Goal: Transaction & Acquisition: Purchase product/service

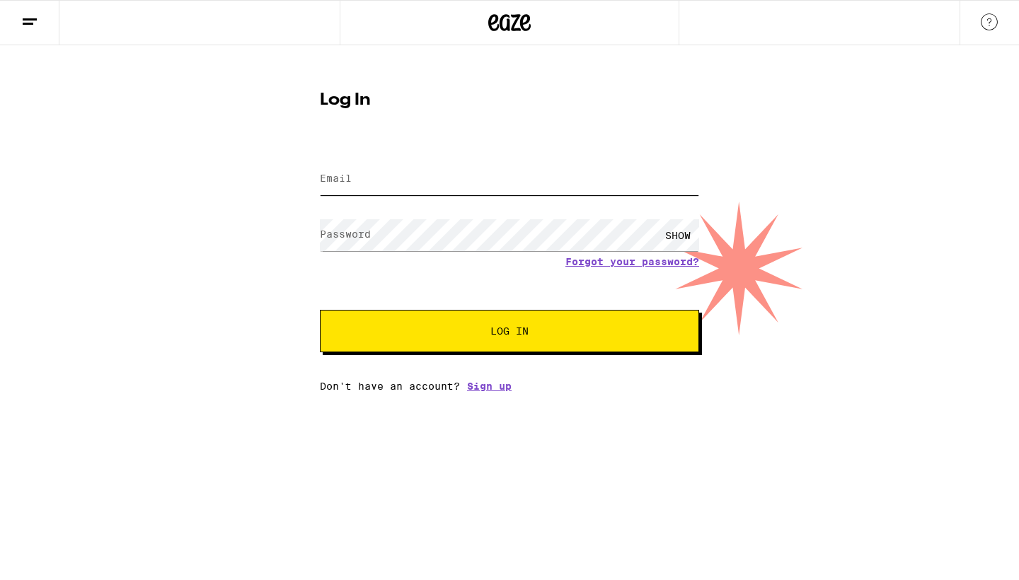
type input "[EMAIL_ADDRESS][DOMAIN_NAME]"
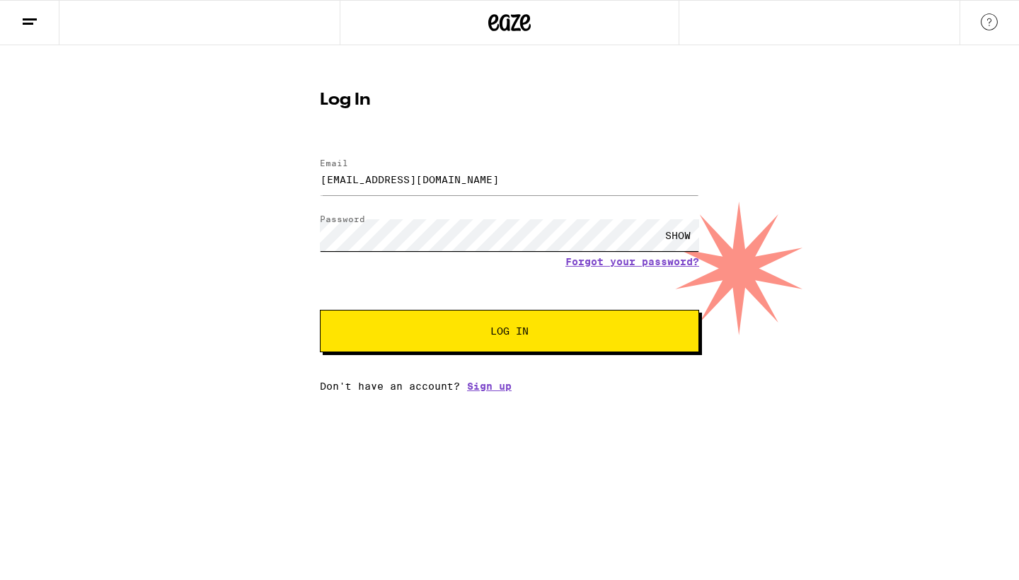
click at [509, 333] on button "Log In" at bounding box center [509, 331] width 379 height 42
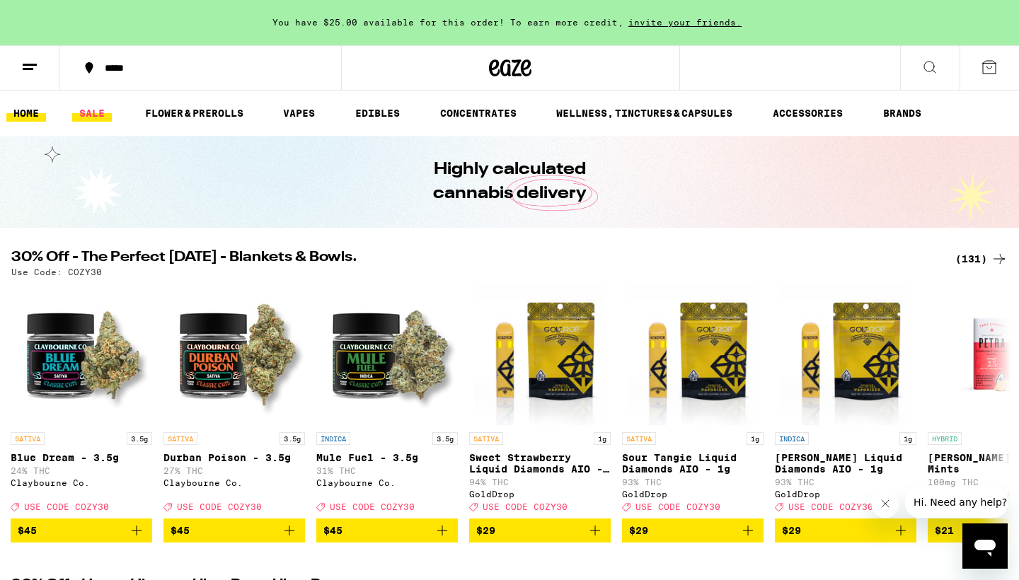
click at [100, 108] on link "SALE" at bounding box center [92, 113] width 40 height 17
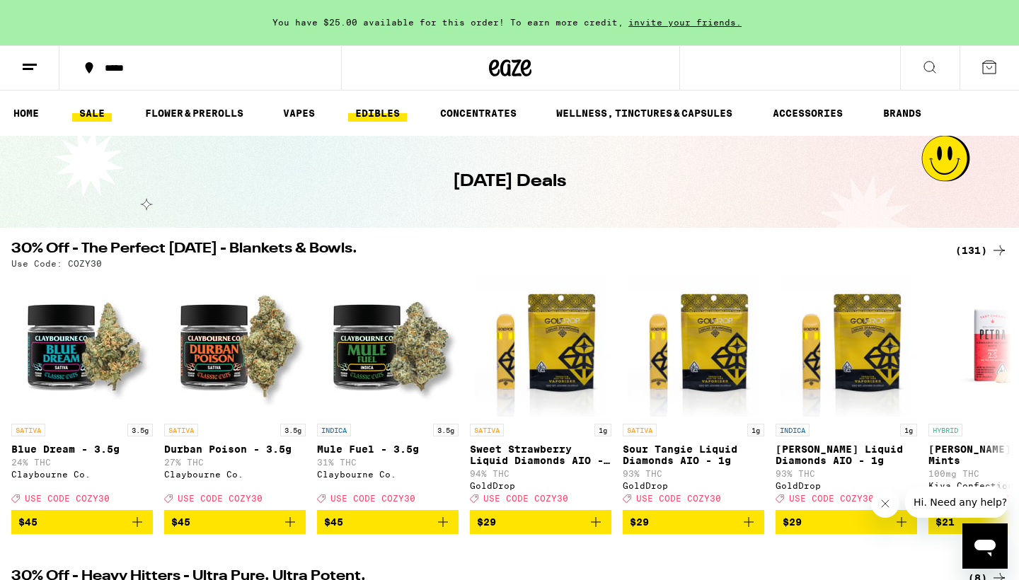
click at [366, 115] on link "EDIBLES" at bounding box center [377, 113] width 59 height 17
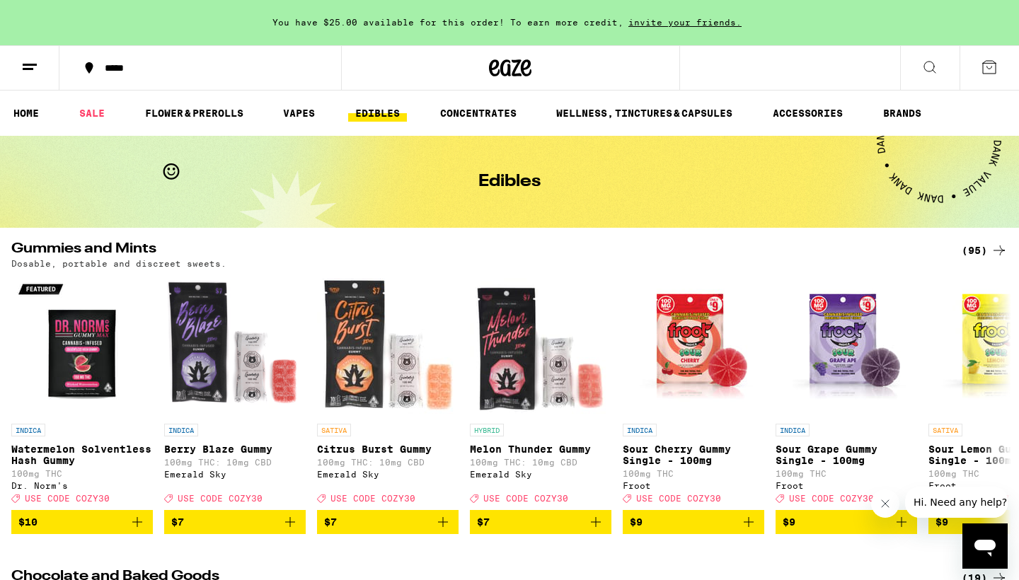
click at [30, 59] on icon at bounding box center [29, 67] width 17 height 17
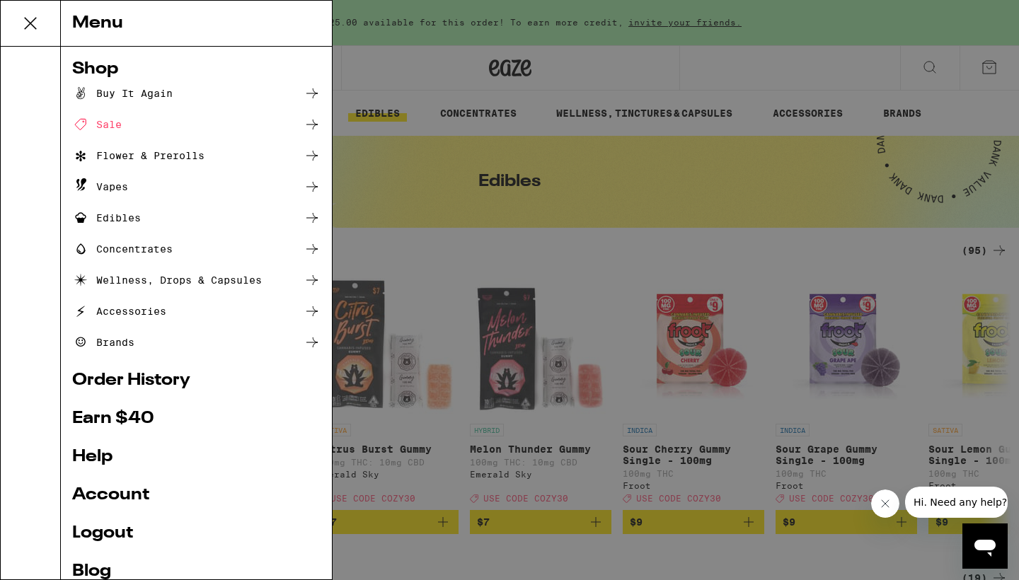
click at [126, 86] on div "Buy It Again" at bounding box center [122, 93] width 100 height 17
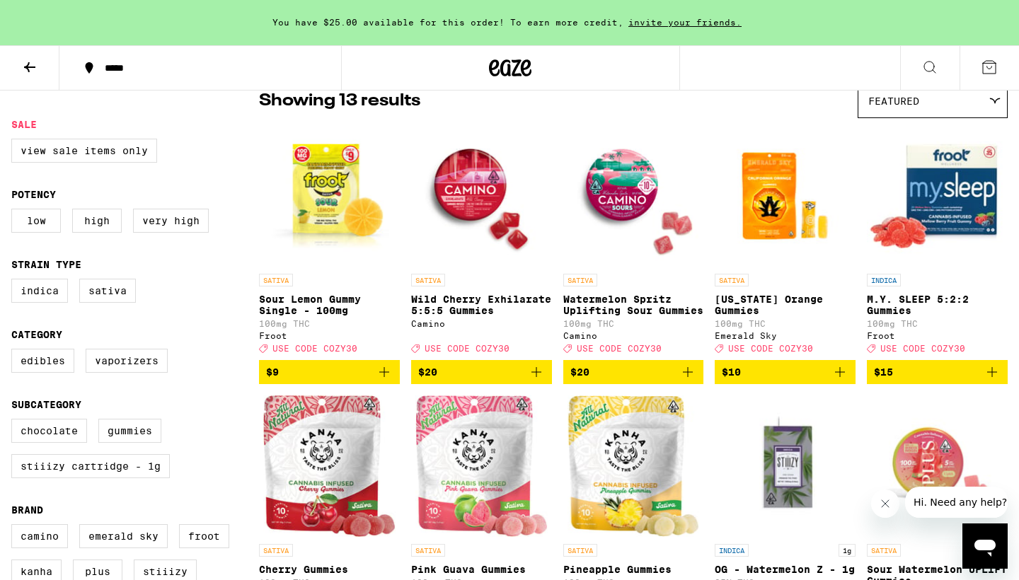
scroll to position [127, 0]
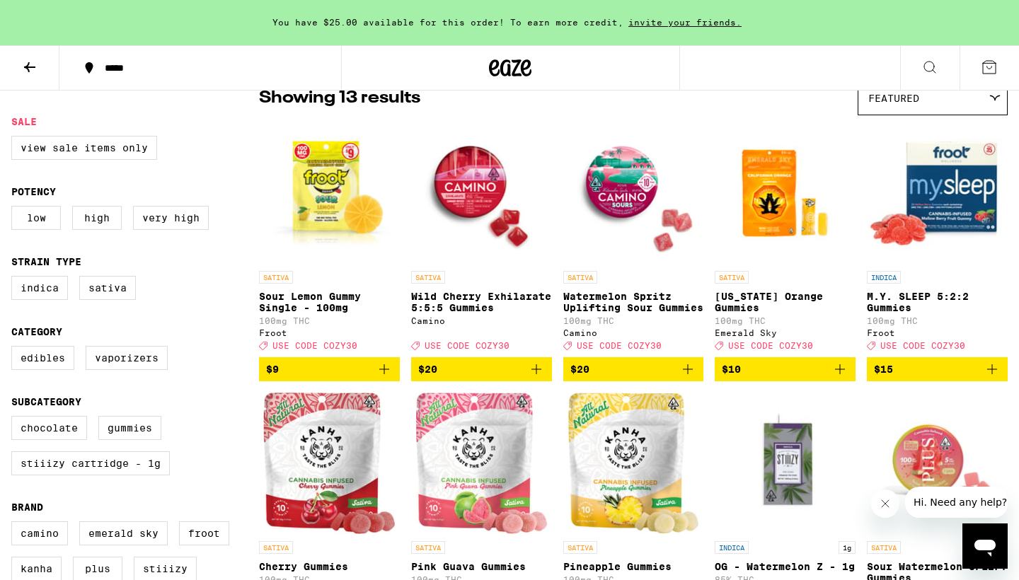
click at [765, 378] on span "$10" at bounding box center [785, 369] width 127 height 17
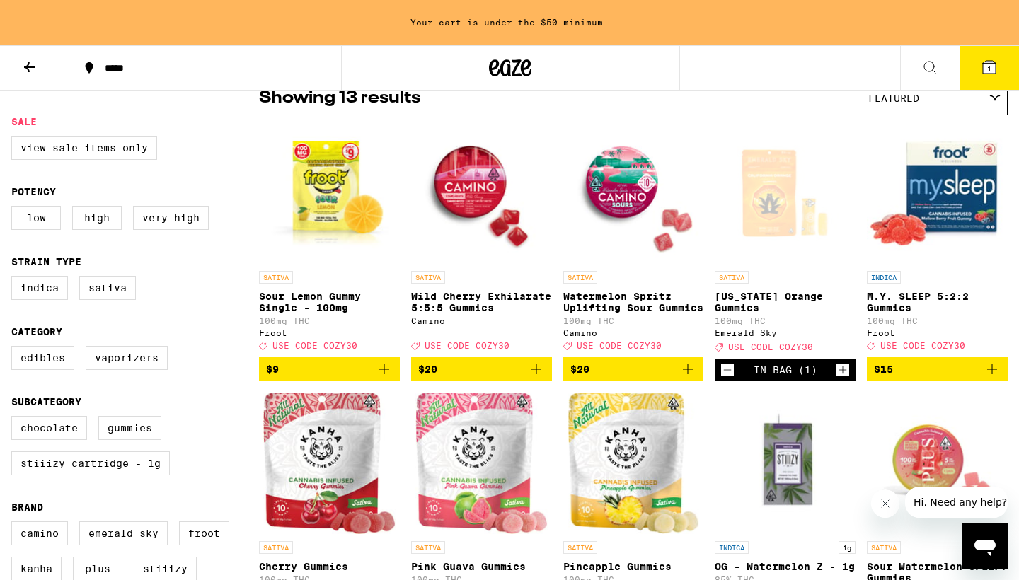
click at [922, 378] on span "$15" at bounding box center [937, 369] width 127 height 17
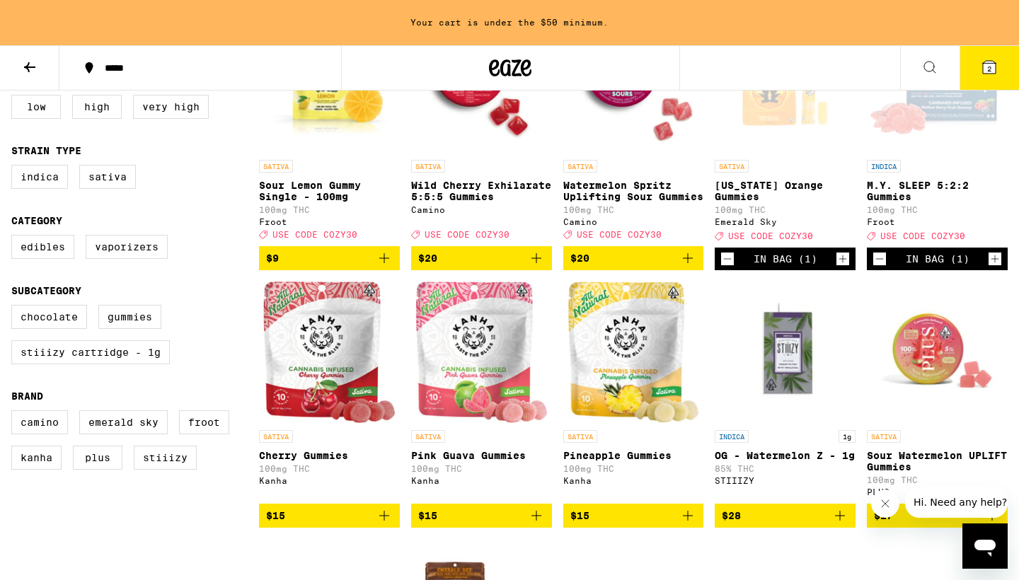
scroll to position [249, 0]
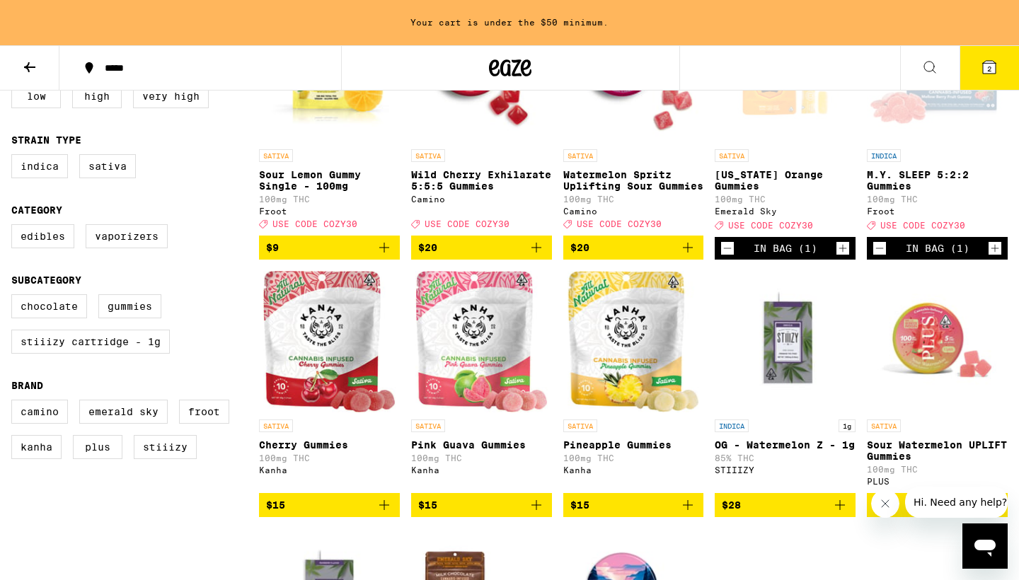
click at [882, 252] on icon "Decrement" at bounding box center [879, 248] width 13 height 17
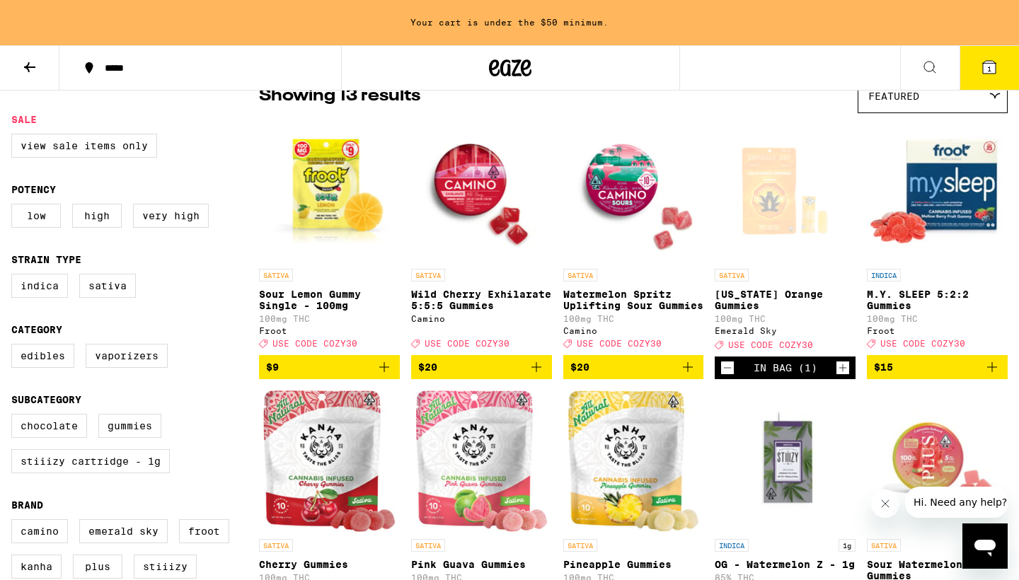
scroll to position [130, 0]
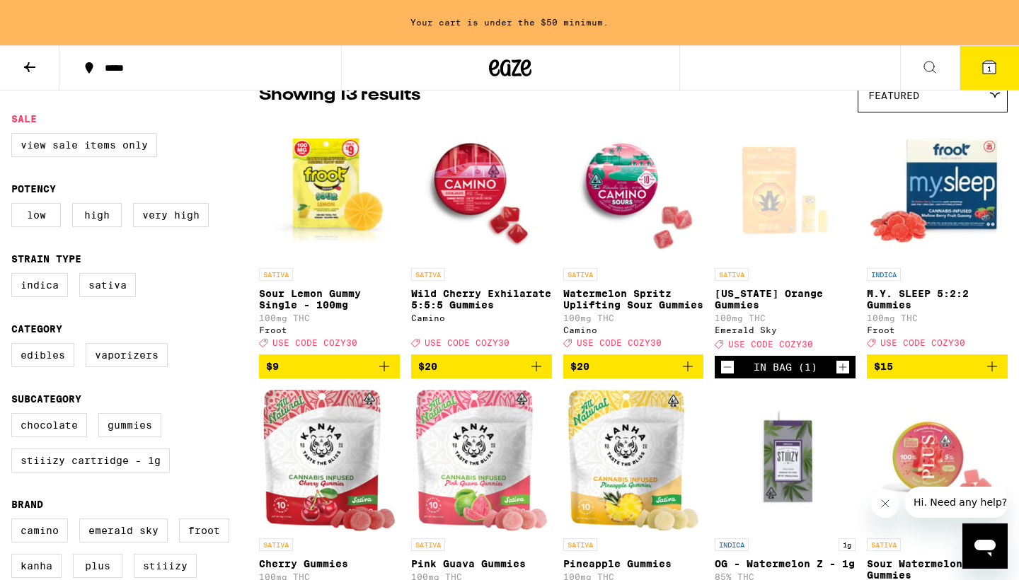
click at [845, 374] on icon "Increment" at bounding box center [842, 367] width 13 height 17
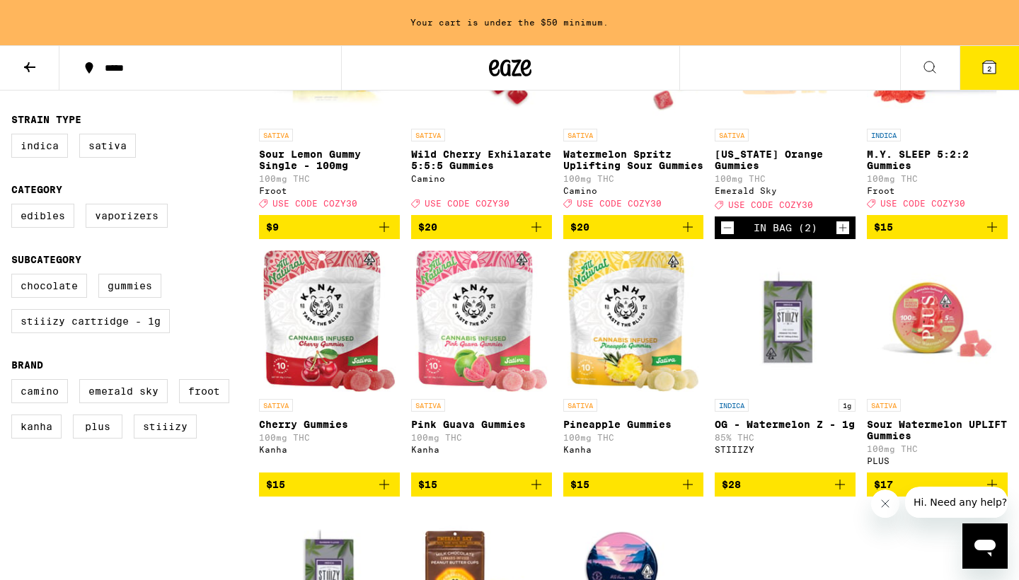
scroll to position [287, 0]
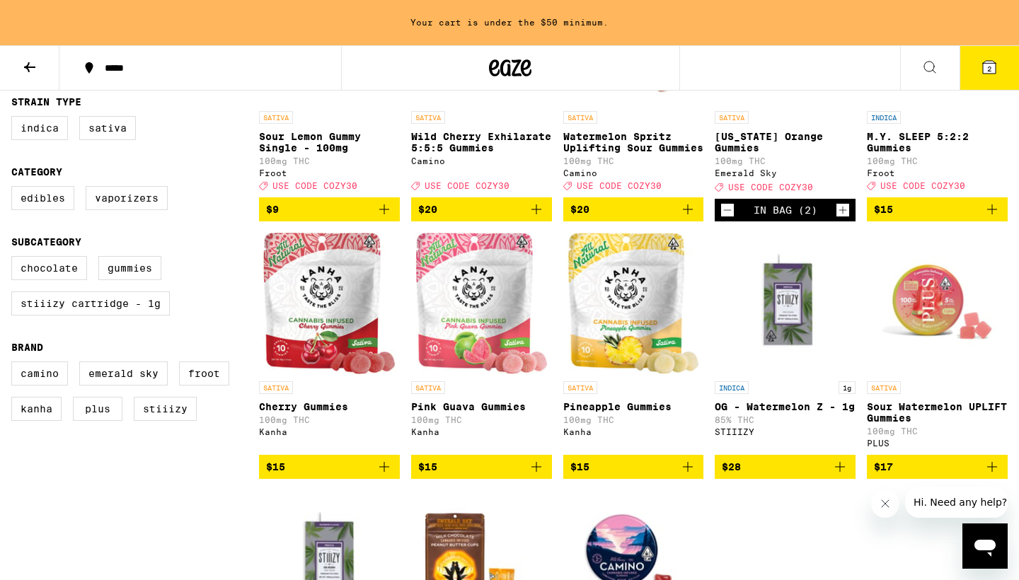
click at [986, 65] on icon at bounding box center [989, 67] width 13 height 13
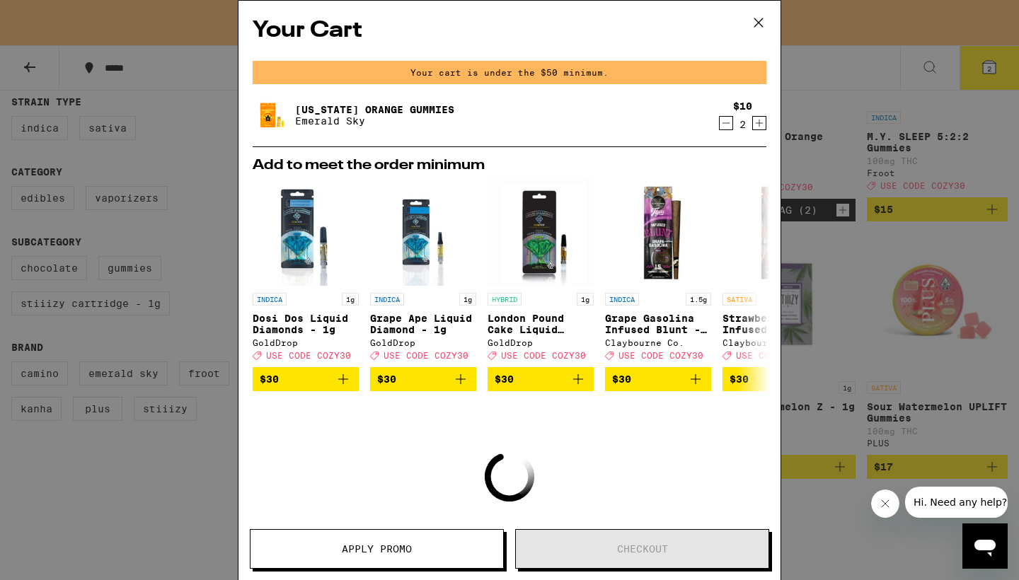
click at [759, 123] on icon "Increment" at bounding box center [759, 123] width 13 height 17
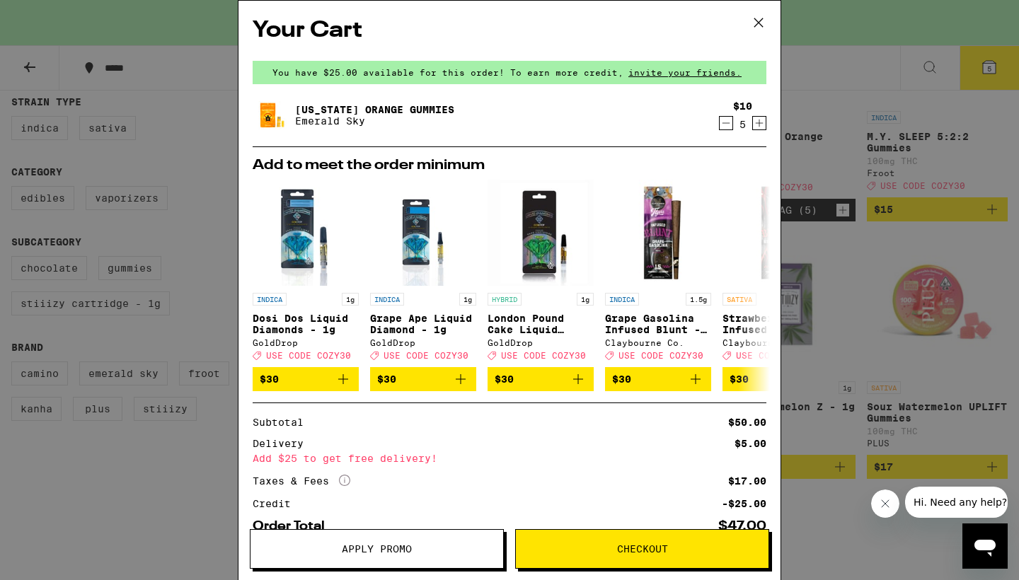
scroll to position [72, 0]
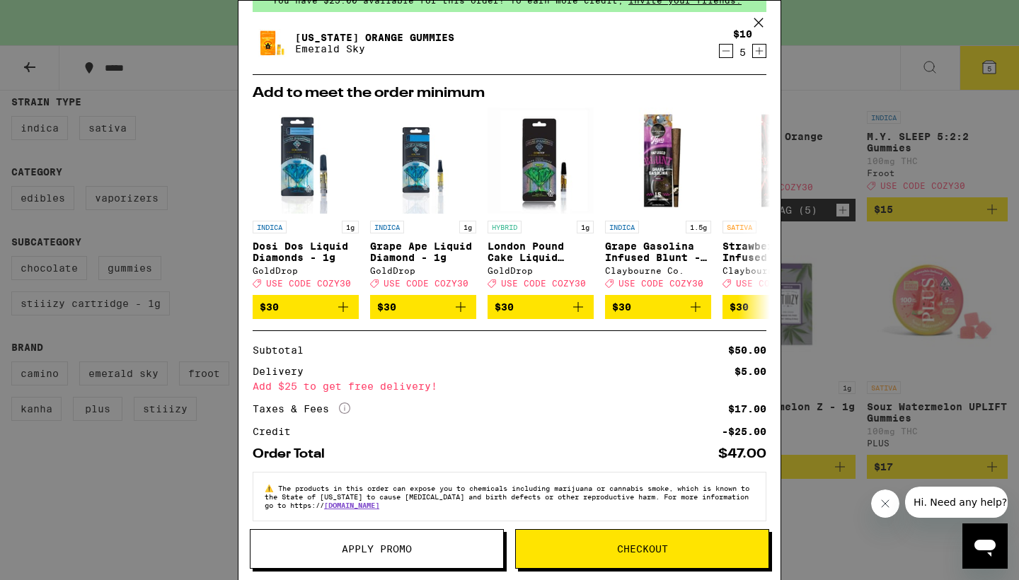
click at [385, 551] on span "Apply Promo" at bounding box center [377, 549] width 70 height 10
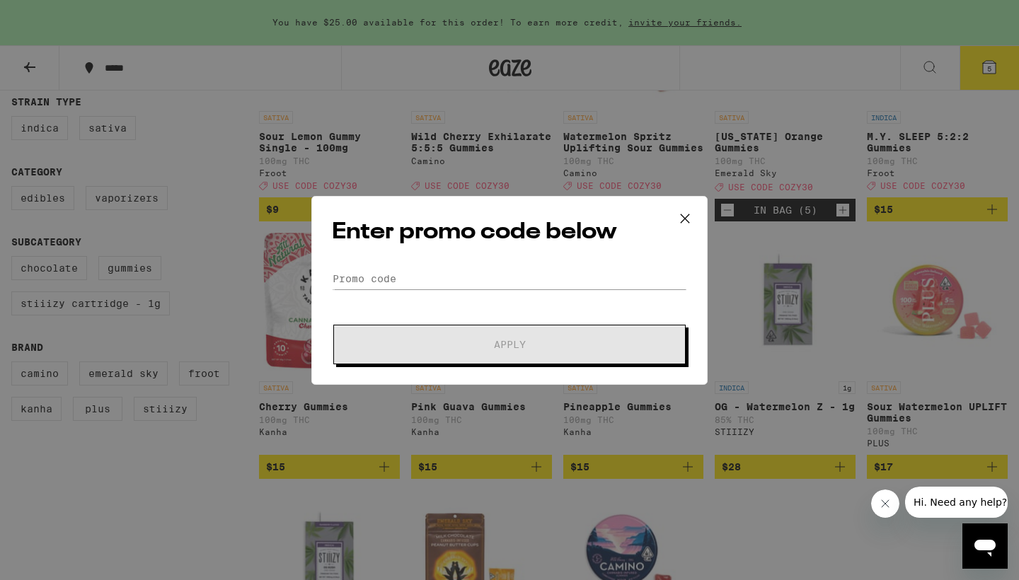
click at [515, 265] on div "Enter promo code below Promo Code Apply" at bounding box center [509, 290] width 396 height 189
click at [507, 273] on input "Promo Code" at bounding box center [509, 278] width 355 height 21
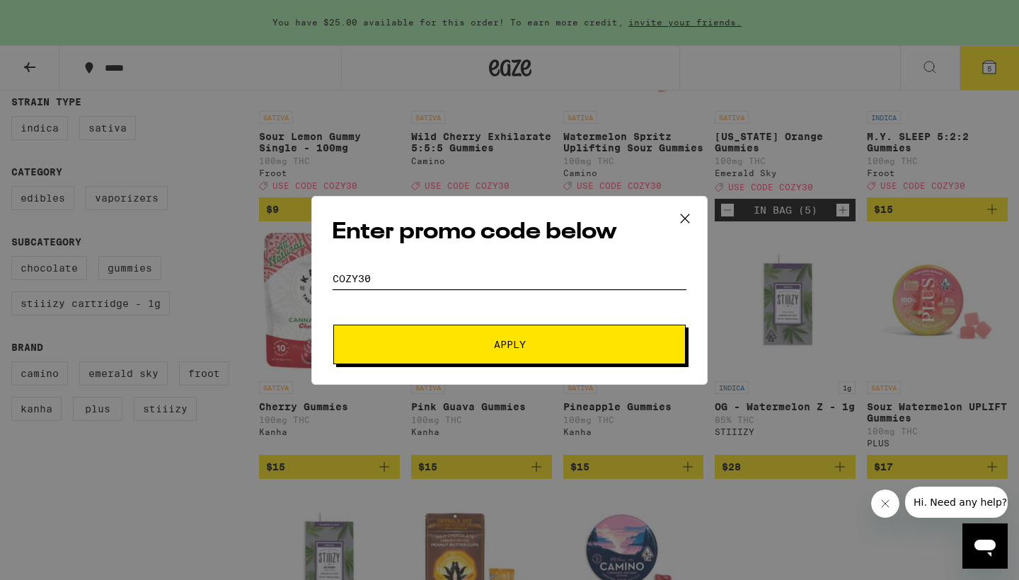
type input "cozy30"
click at [518, 340] on span "Apply" at bounding box center [510, 345] width 32 height 10
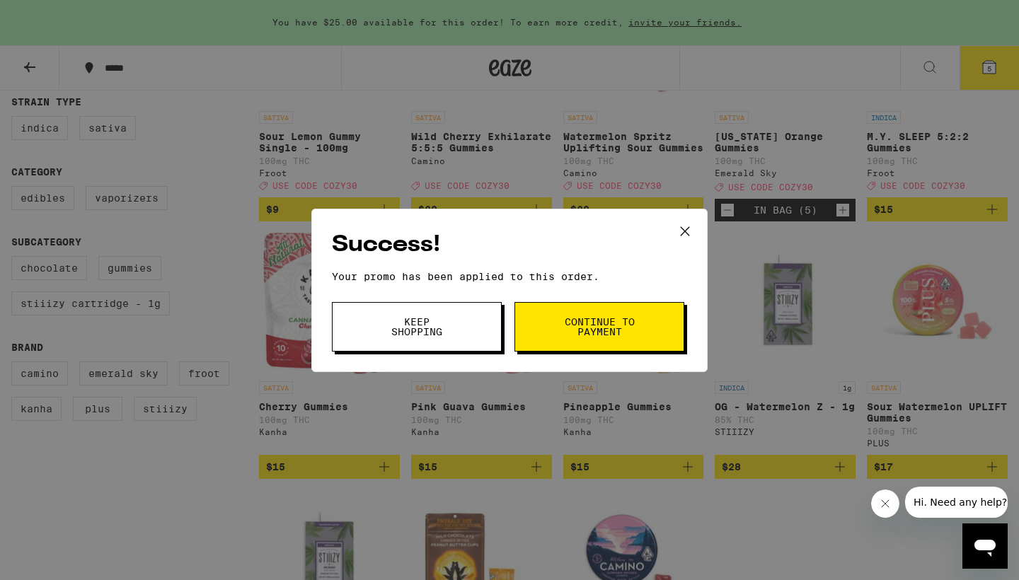
click at [563, 337] on span "Continue to payment" at bounding box center [599, 327] width 72 height 20
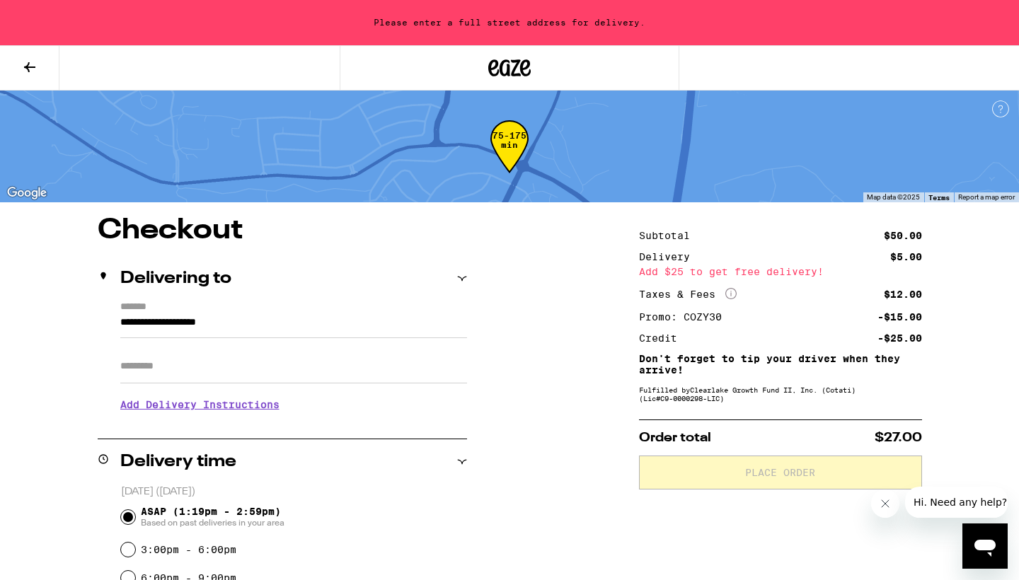
click at [27, 67] on icon at bounding box center [29, 67] width 11 height 10
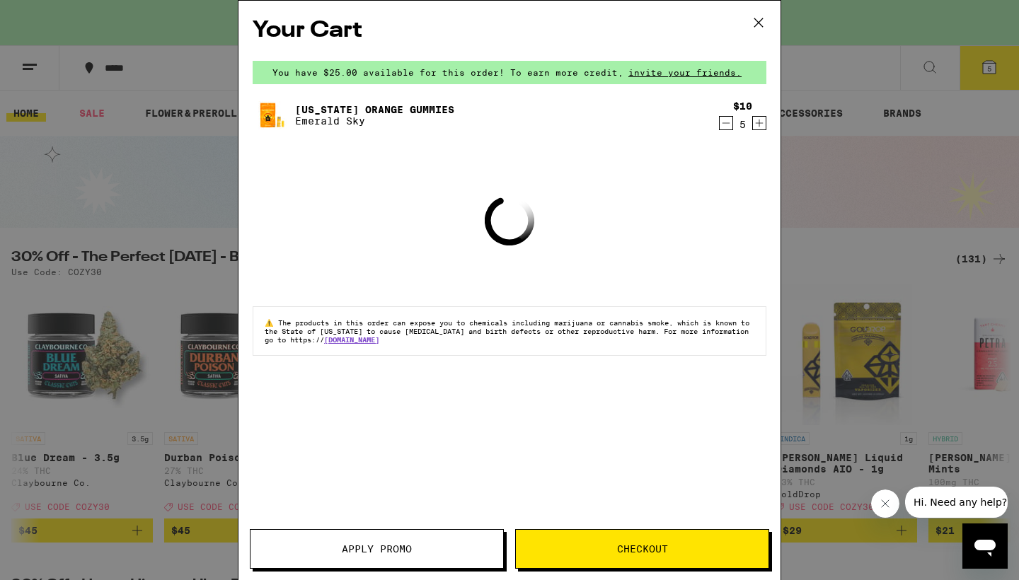
click at [759, 17] on icon at bounding box center [758, 22] width 21 height 21
click at [759, 23] on icon at bounding box center [758, 22] width 21 height 21
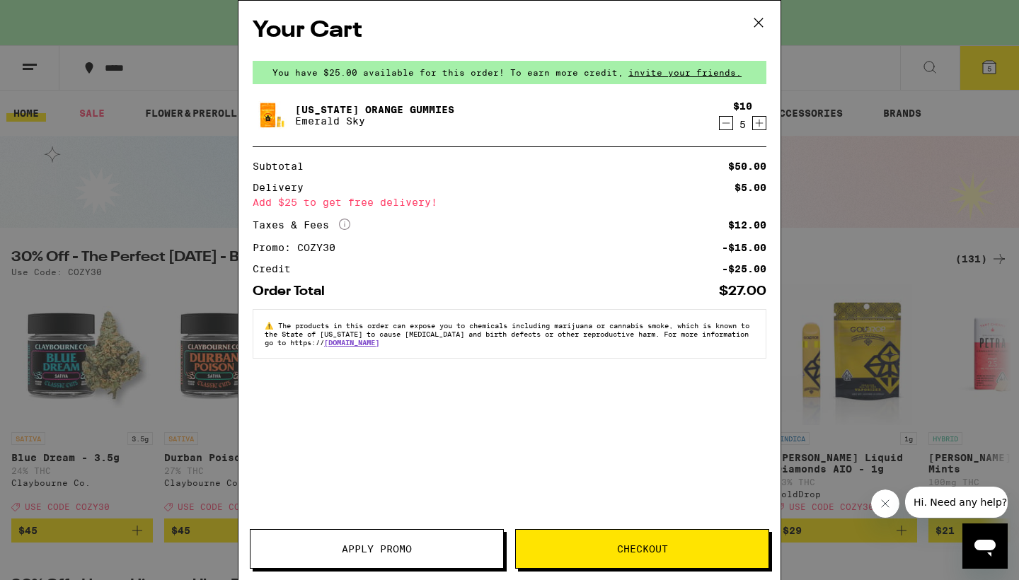
click at [758, 23] on icon at bounding box center [758, 22] width 21 height 21
click at [753, 27] on icon at bounding box center [758, 22] width 21 height 21
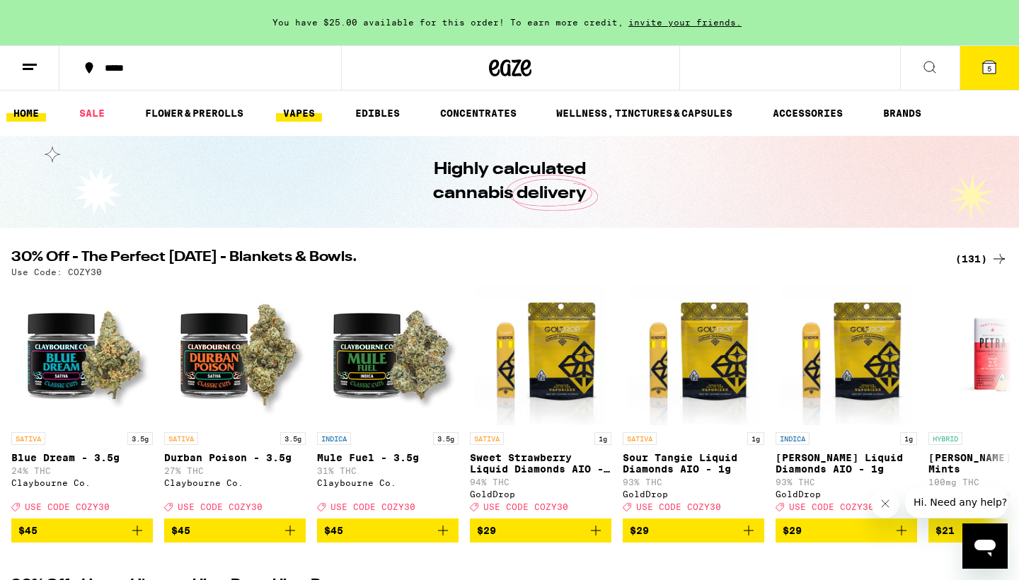
click at [315, 113] on link "VAPES" at bounding box center [299, 113] width 46 height 17
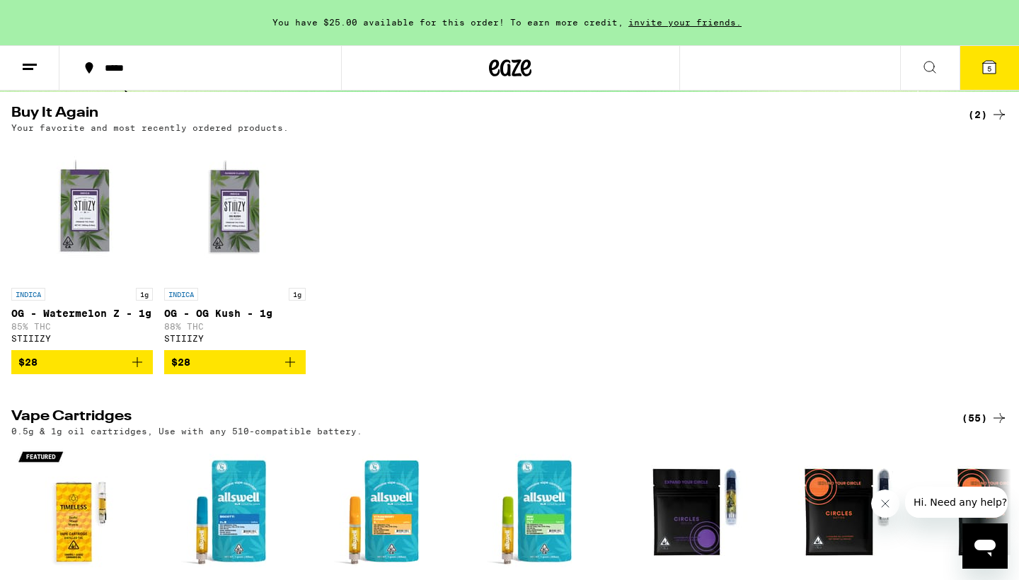
scroll to position [139, 0]
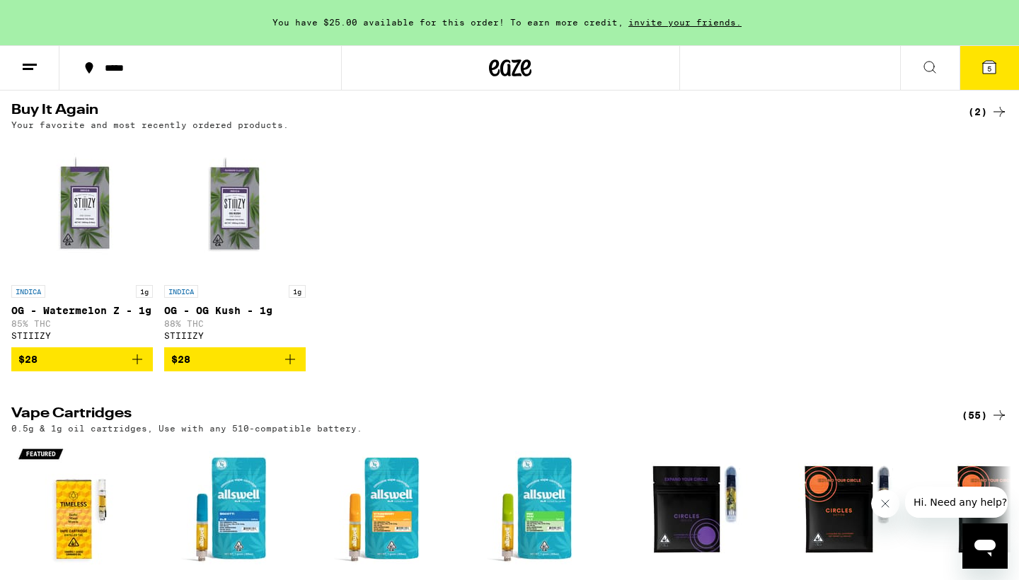
click at [29, 69] on line at bounding box center [28, 69] width 11 height 0
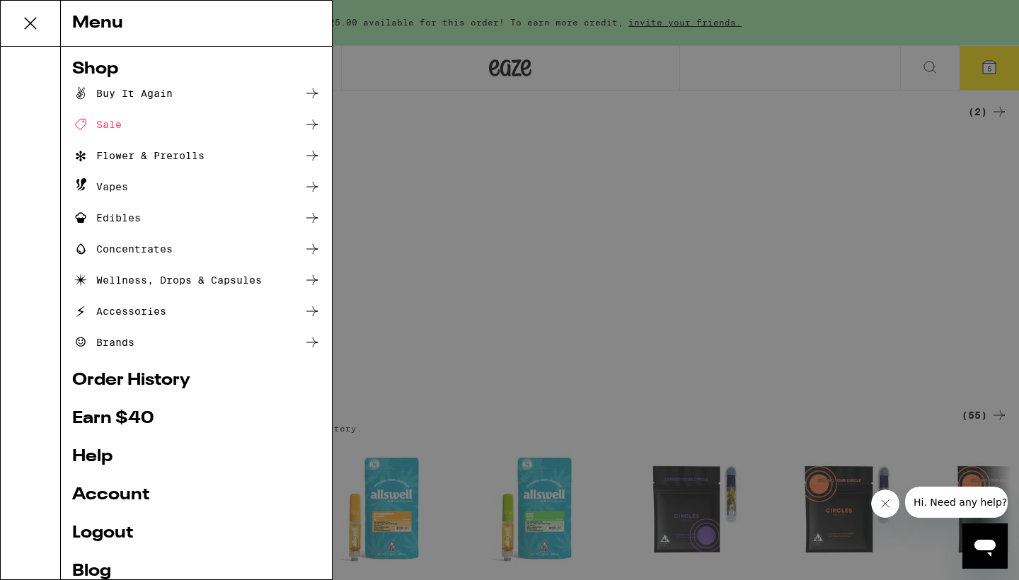
click at [107, 122] on div "Sale" at bounding box center [97, 124] width 50 height 17
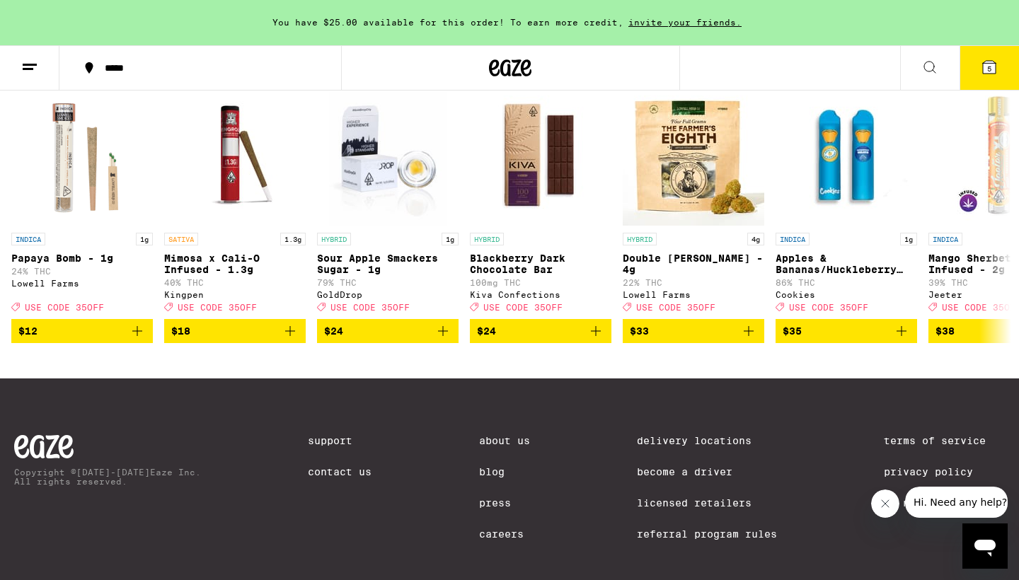
scroll to position [847, 0]
click at [30, 64] on line at bounding box center [30, 64] width 14 height 0
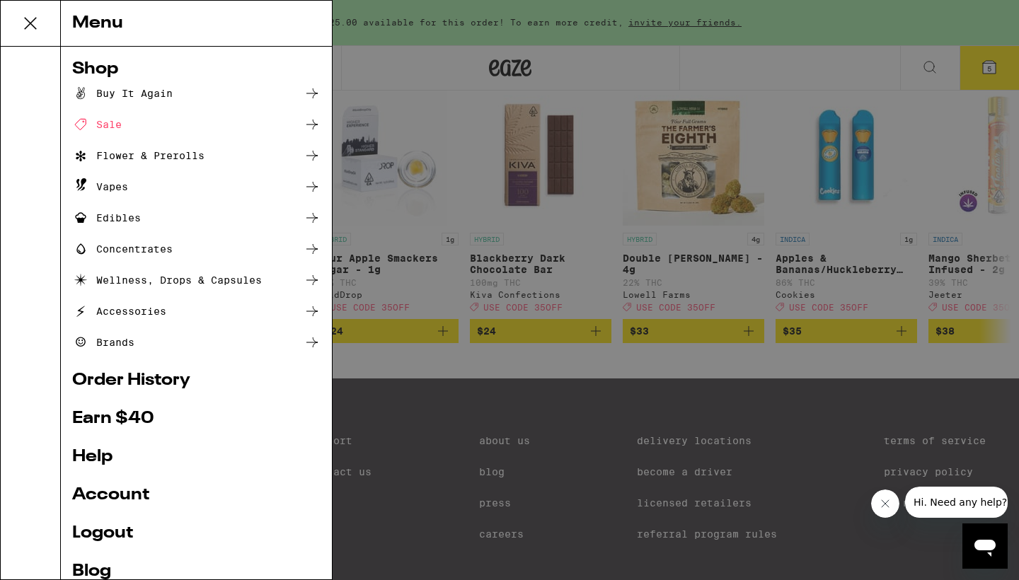
click at [139, 188] on div "Vapes" at bounding box center [196, 186] width 248 height 17
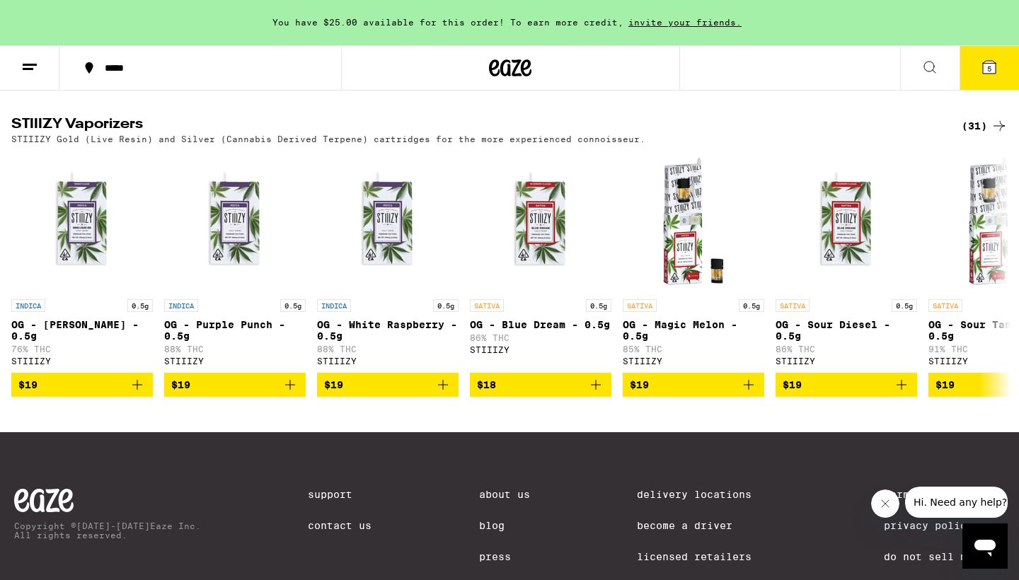
scroll to position [1382, 0]
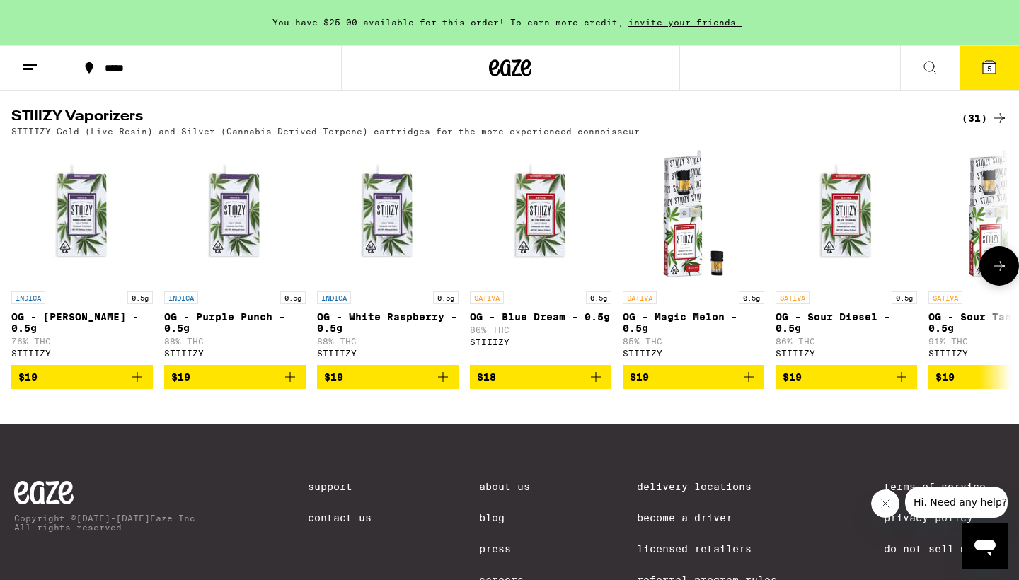
click at [398, 334] on p "OG - White Raspberry - 0.5g" at bounding box center [388, 322] width 142 height 23
click at [23, 61] on icon at bounding box center [29, 67] width 17 height 17
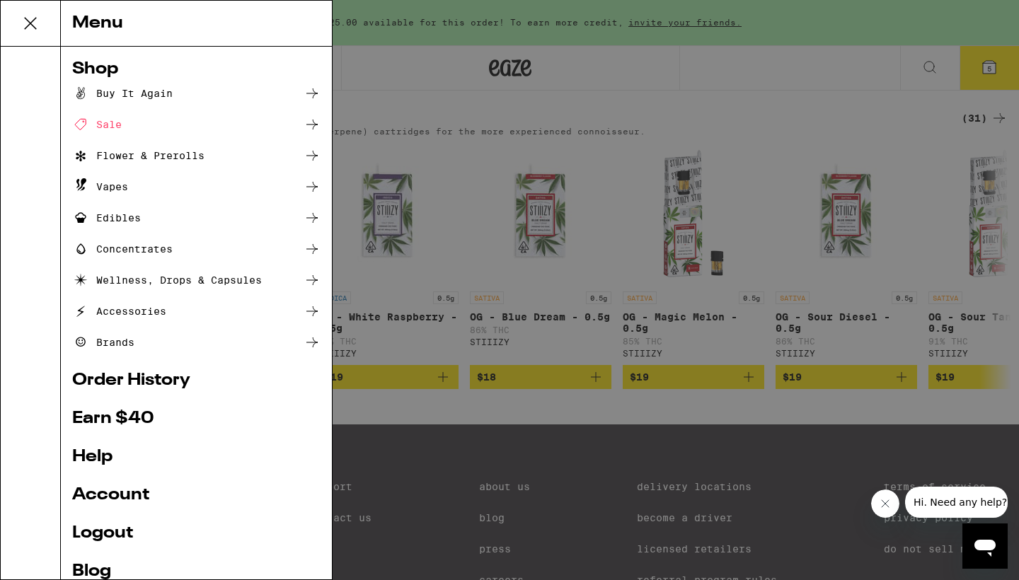
click at [114, 96] on div "Buy It Again" at bounding box center [122, 93] width 100 height 17
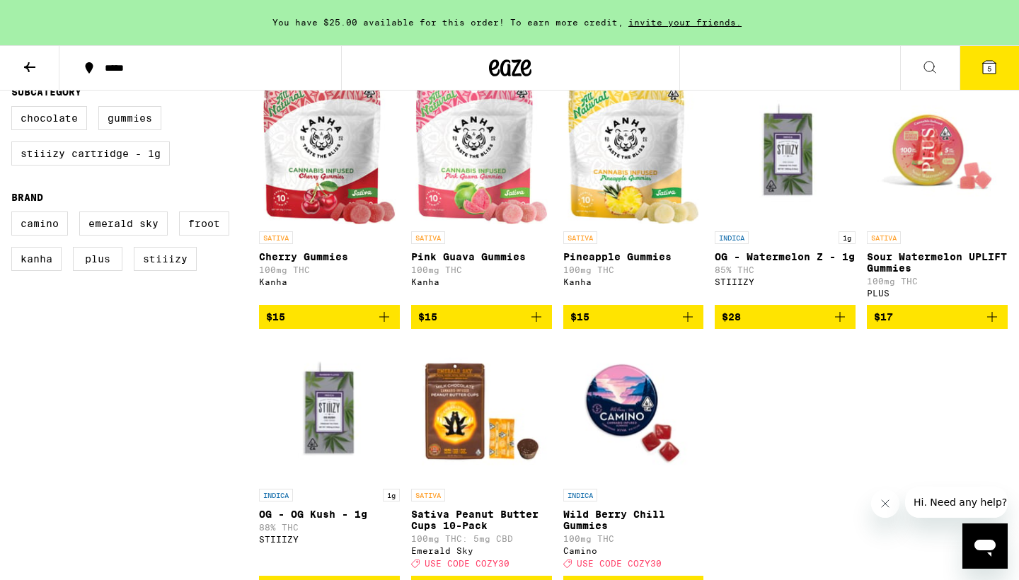
scroll to position [437, 0]
click at [792, 325] on span "$28" at bounding box center [785, 317] width 127 height 17
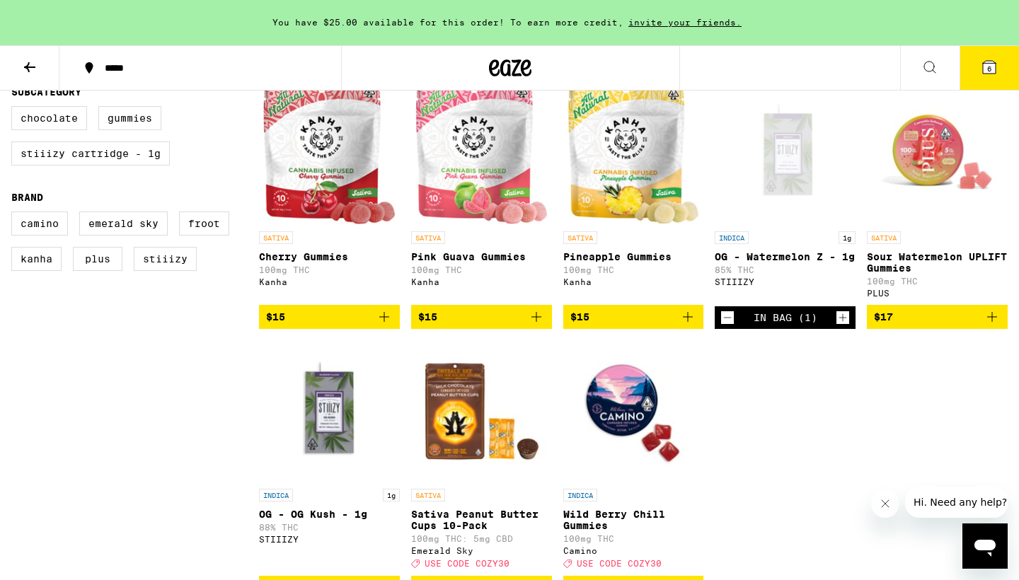
click at [990, 65] on span "6" at bounding box center [989, 68] width 4 height 8
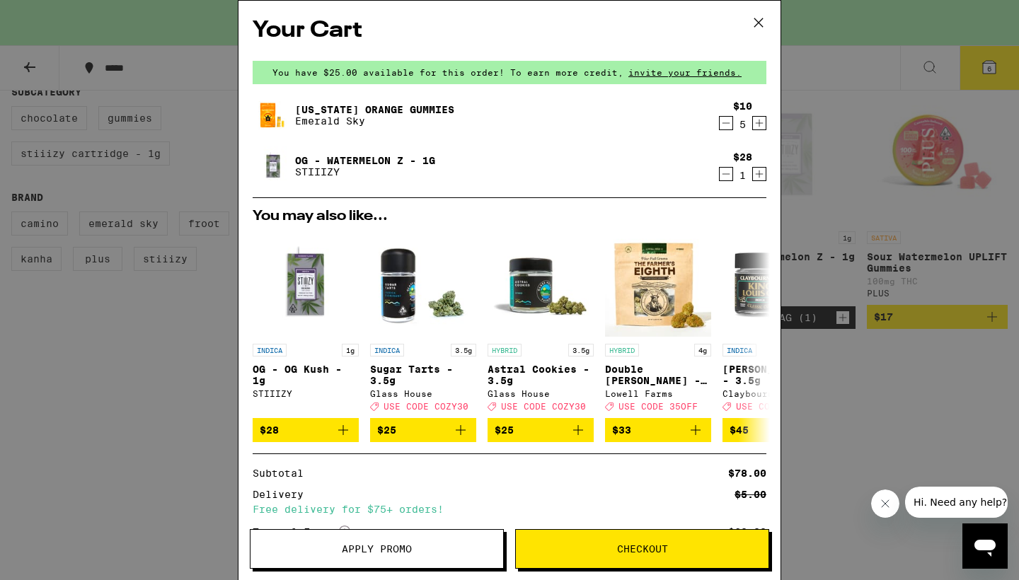
click at [724, 124] on icon "Decrement" at bounding box center [726, 123] width 13 height 17
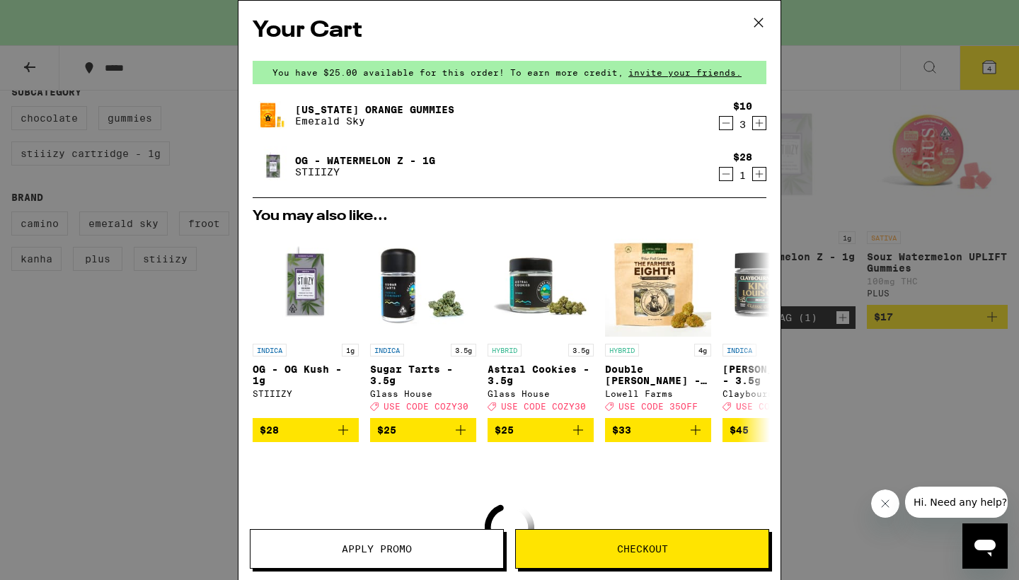
click at [724, 124] on icon "Decrement" at bounding box center [726, 123] width 13 height 17
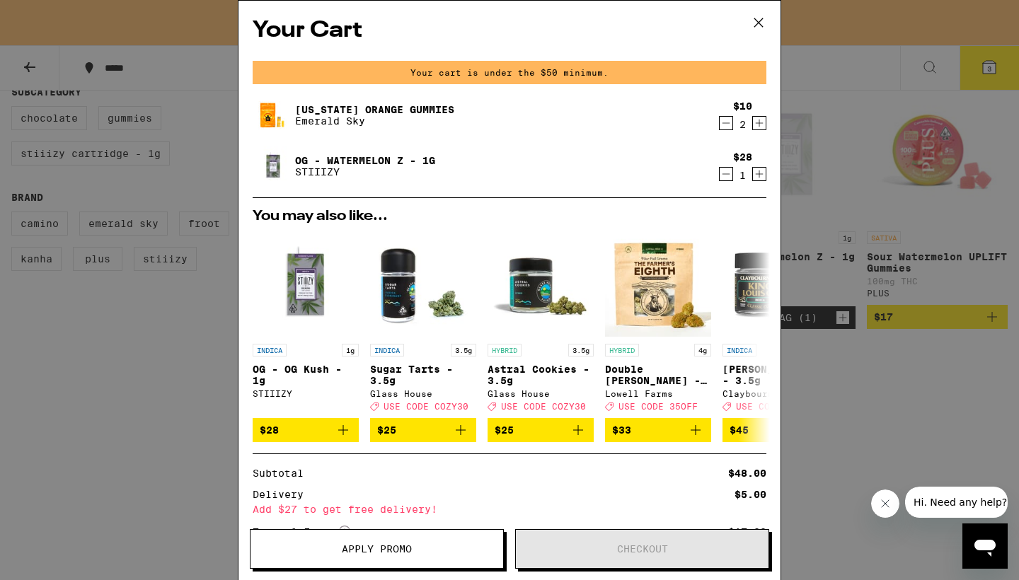
click at [757, 125] on icon "Increment" at bounding box center [759, 123] width 13 height 17
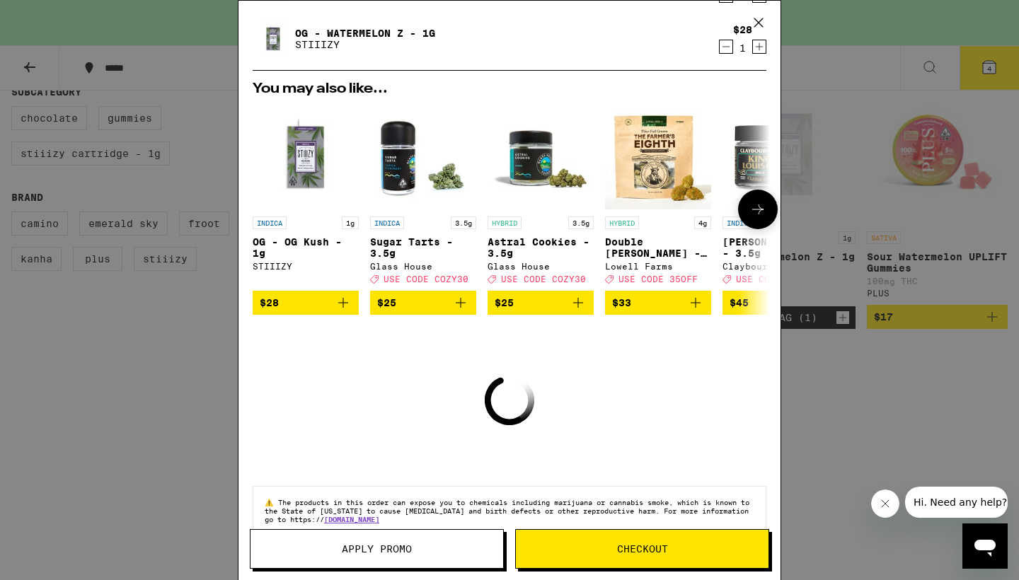
scroll to position [137, 0]
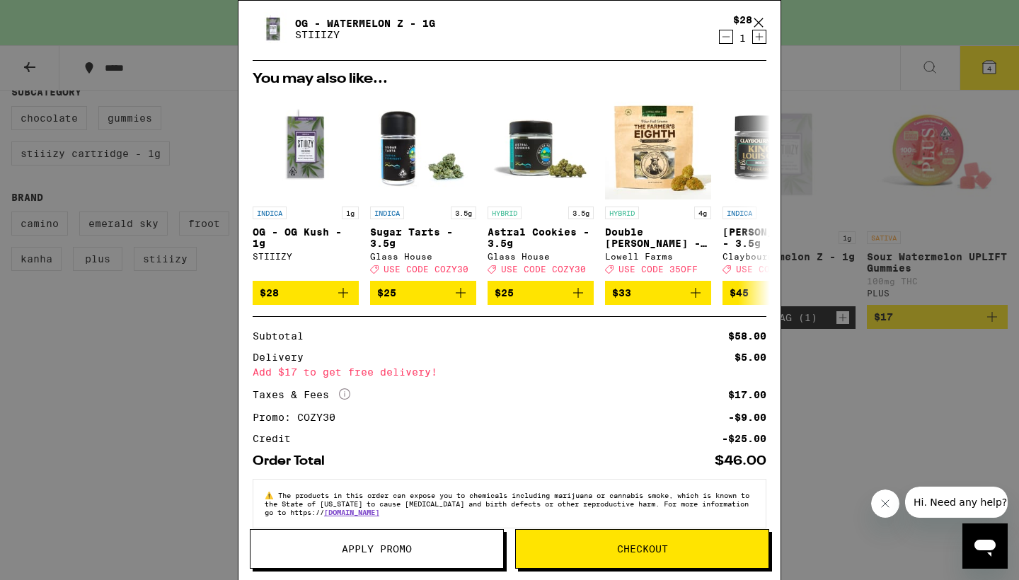
click at [638, 546] on span "Checkout" at bounding box center [642, 549] width 51 height 10
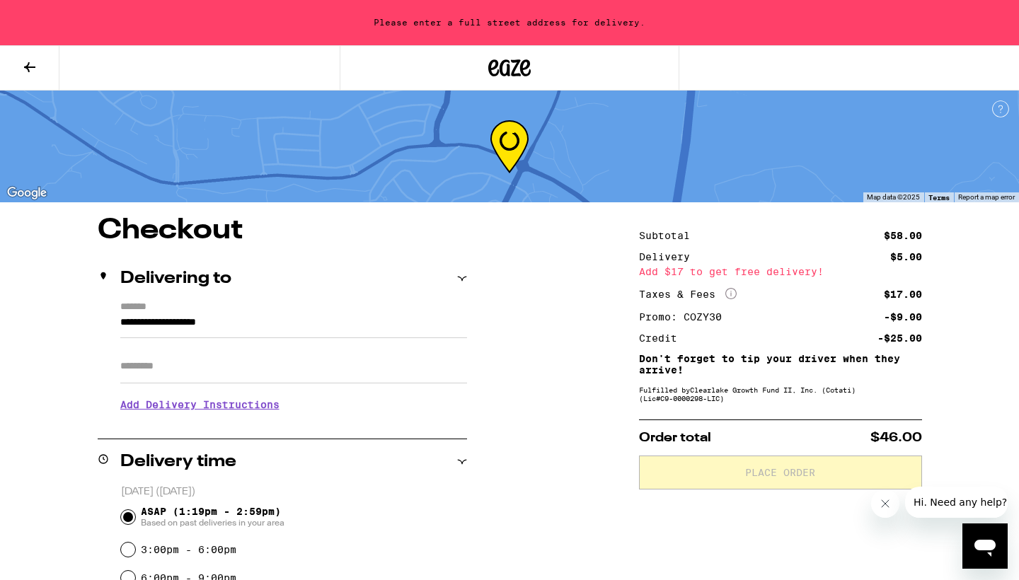
scroll to position [60, 0]
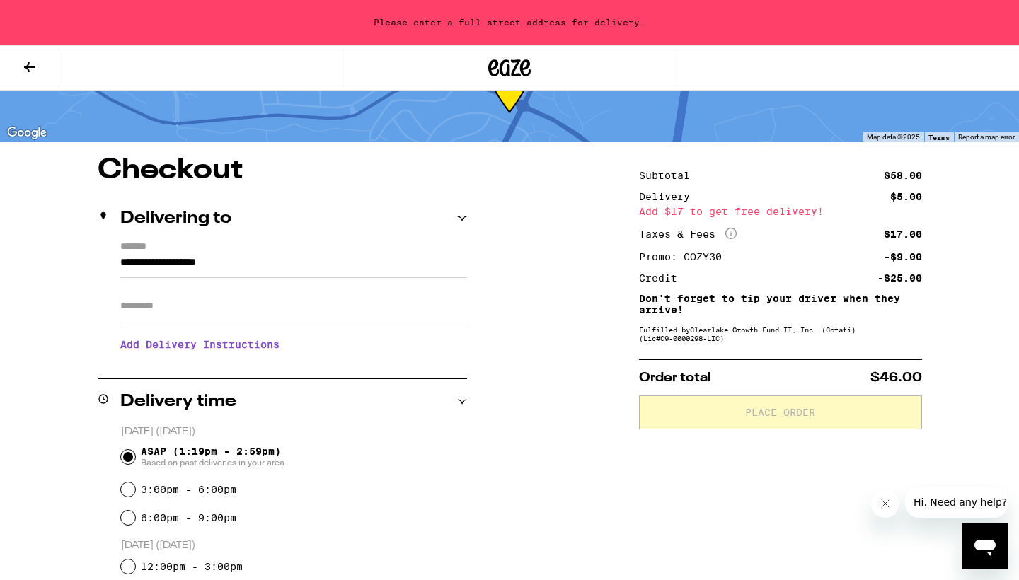
click at [290, 261] on input "**********" at bounding box center [293, 266] width 347 height 24
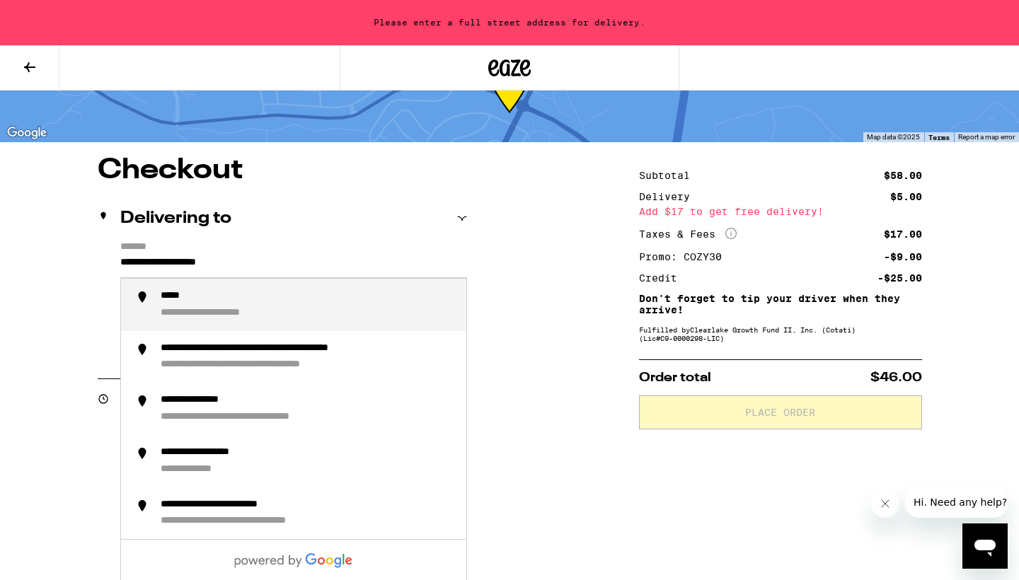
drag, startPoint x: 279, startPoint y: 265, endPoint x: 184, endPoint y: 258, distance: 95.8
click at [184, 260] on input "**********" at bounding box center [293, 266] width 347 height 24
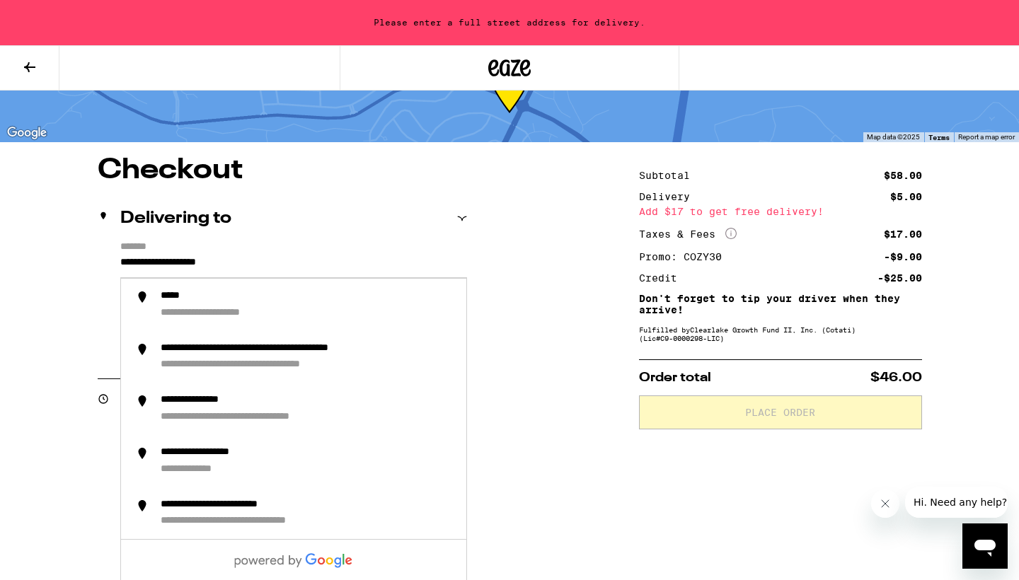
click at [272, 270] on input "**********" at bounding box center [293, 266] width 347 height 24
drag, startPoint x: 272, startPoint y: 265, endPoint x: 123, endPoint y: 257, distance: 148.8
click at [123, 257] on input "**********" at bounding box center [293, 266] width 347 height 24
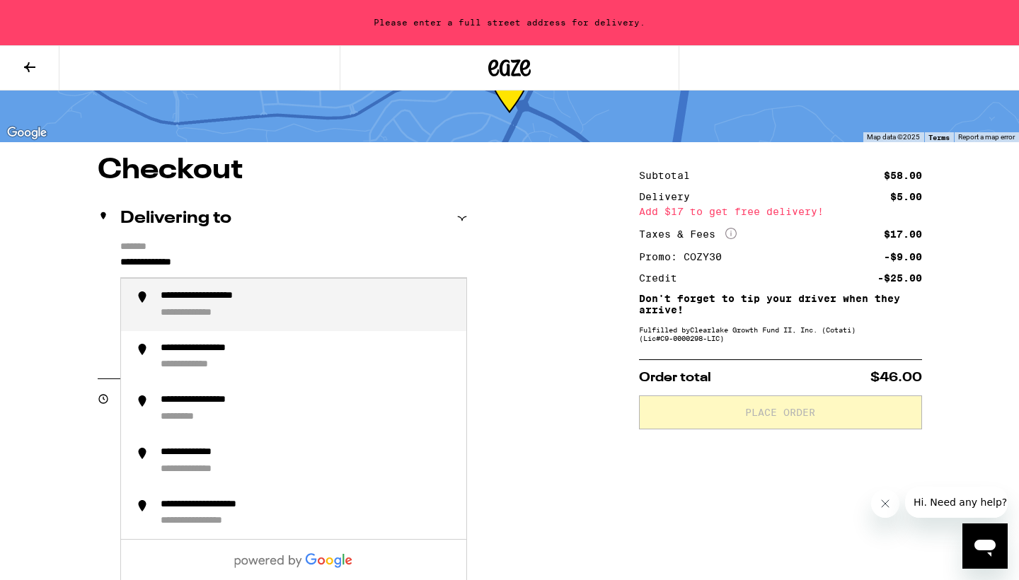
click at [207, 311] on div "**********" at bounding box center [206, 313] width 90 height 13
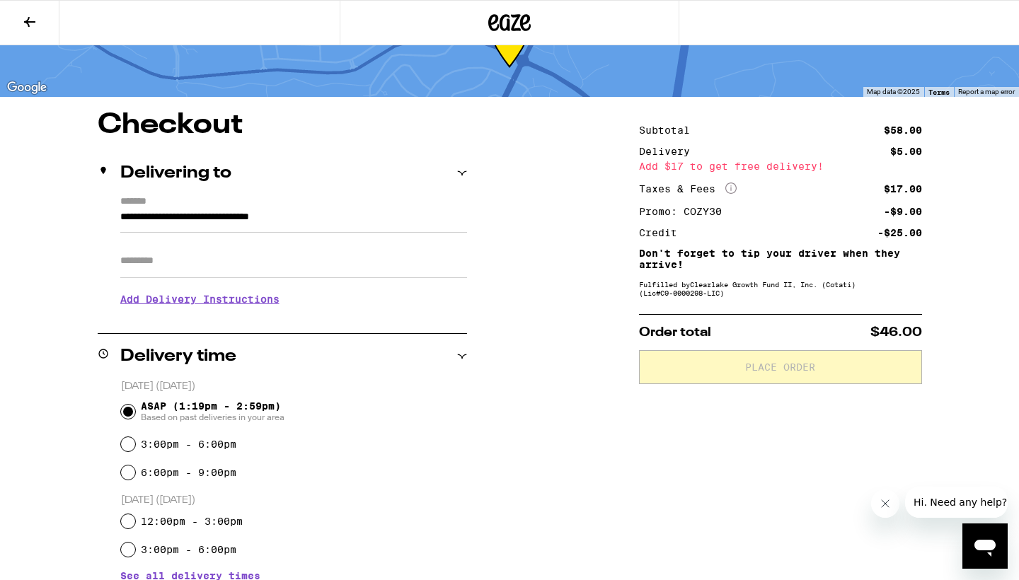
type input "**********"
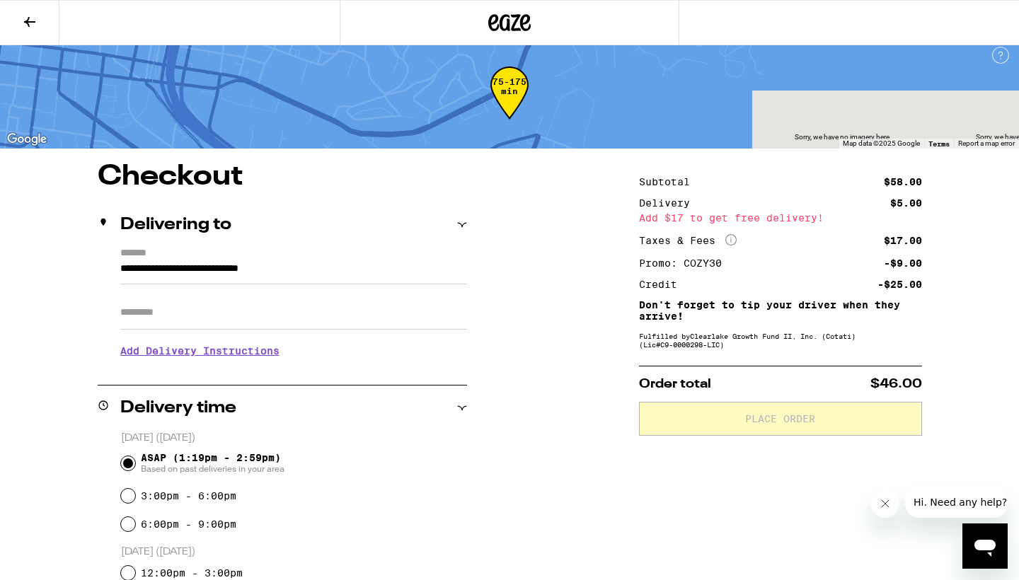
scroll to position [11, 0]
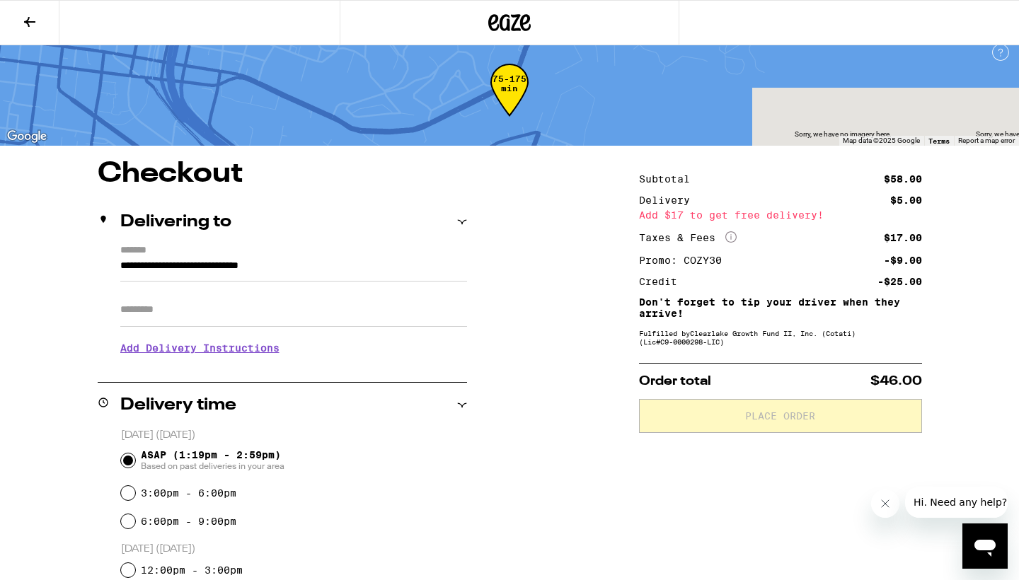
click at [33, 17] on icon at bounding box center [29, 21] width 17 height 17
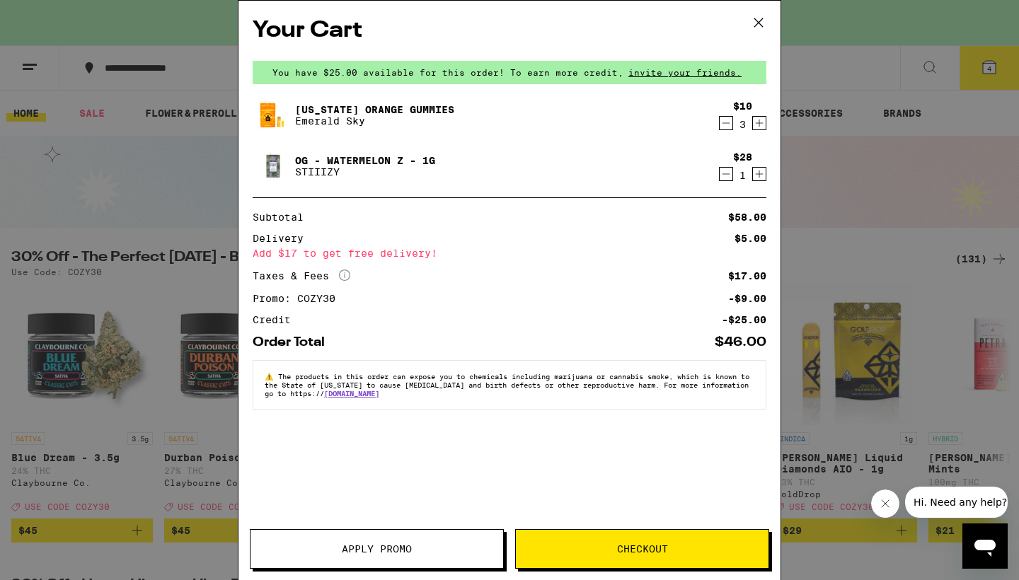
click at [394, 548] on span "Apply Promo" at bounding box center [377, 549] width 70 height 10
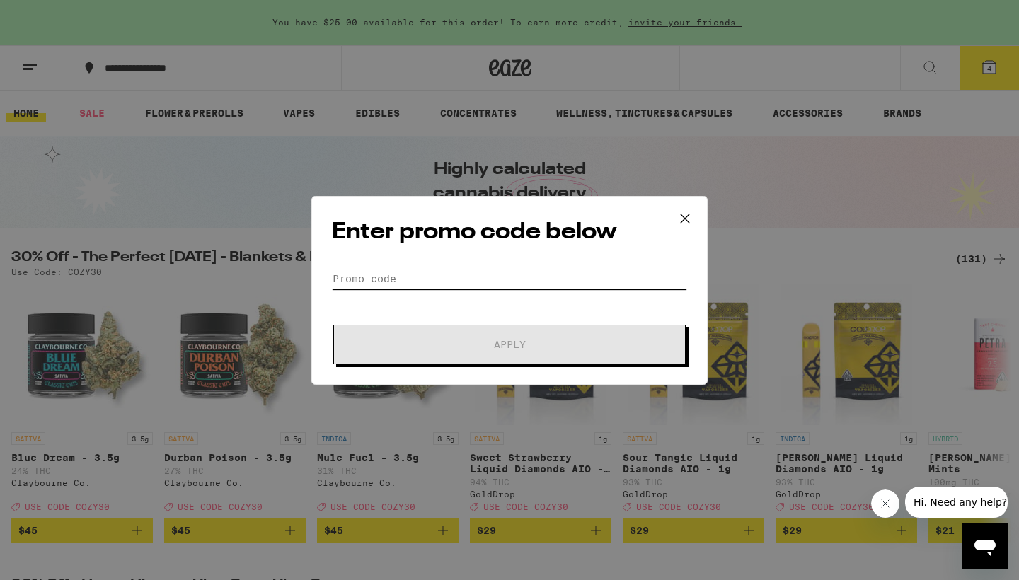
click at [468, 276] on input "Promo Code" at bounding box center [509, 278] width 355 height 21
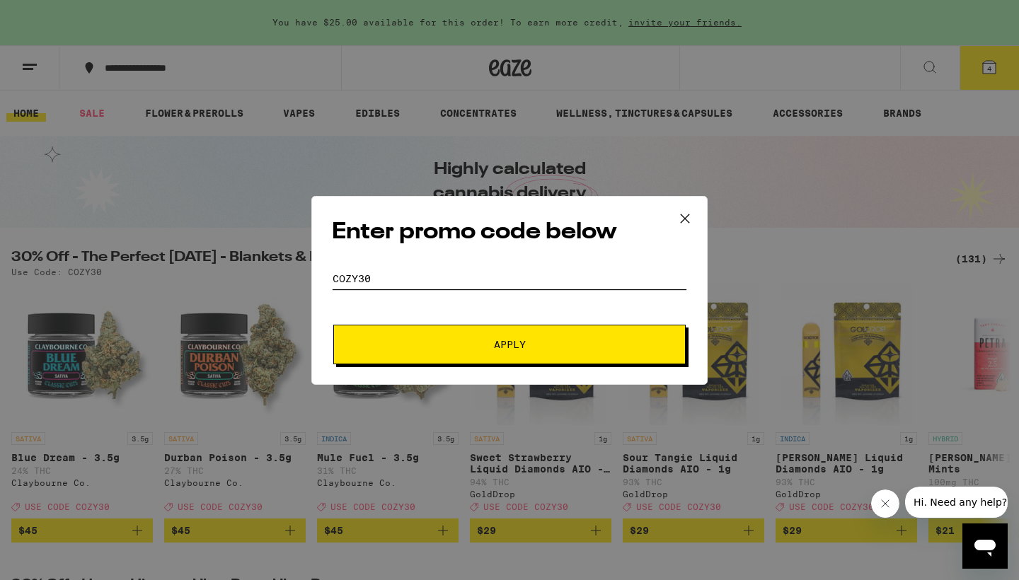
type input "cozy30"
click at [502, 345] on span "Apply" at bounding box center [510, 345] width 32 height 10
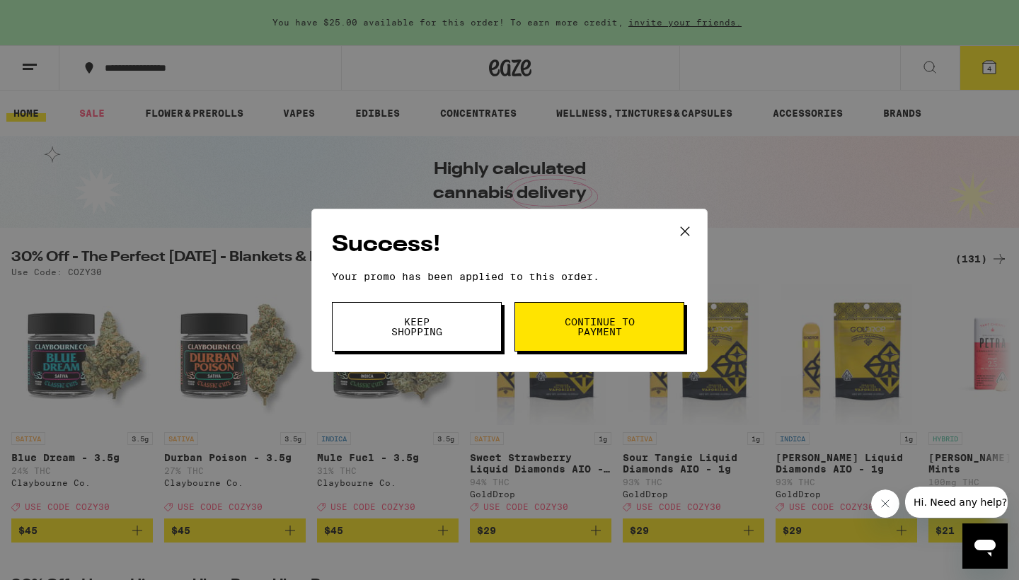
click at [598, 330] on span "Continue to payment" at bounding box center [599, 327] width 72 height 20
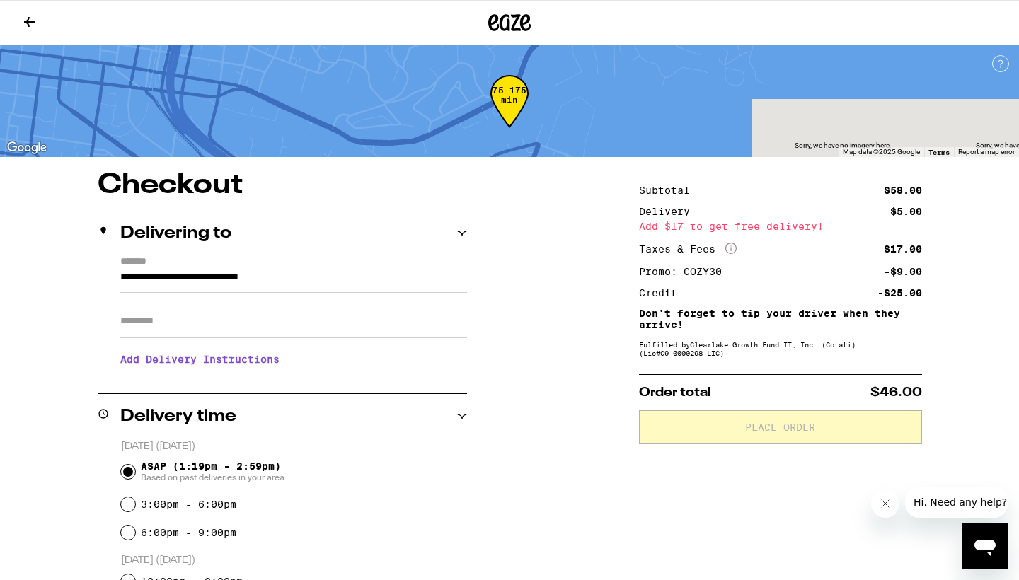
click at [33, 21] on icon at bounding box center [29, 22] width 11 height 10
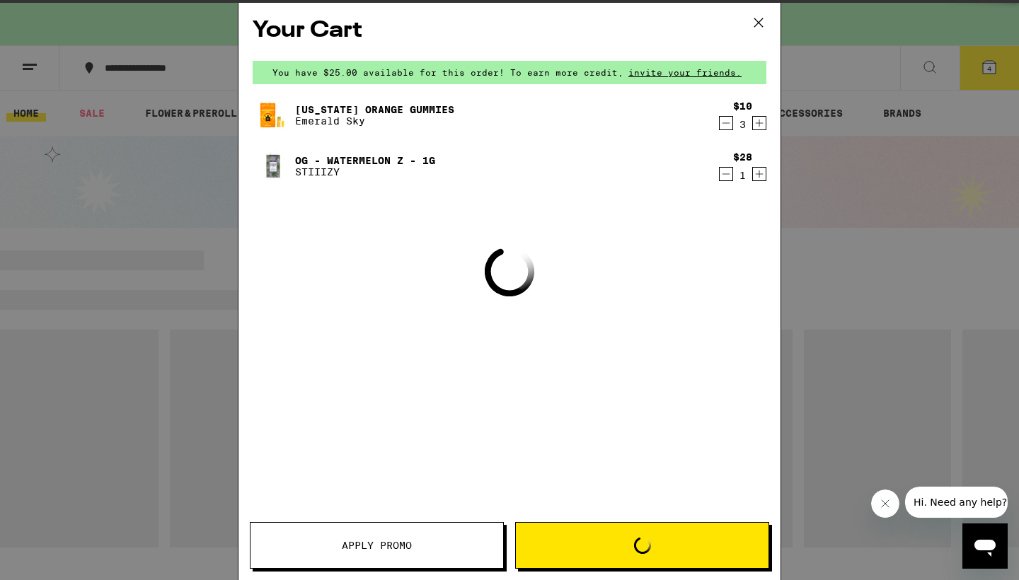
click at [33, 21] on div "Your Cart You have $25.00 available for this order! To earn more credit, invite…" at bounding box center [509, 290] width 1019 height 580
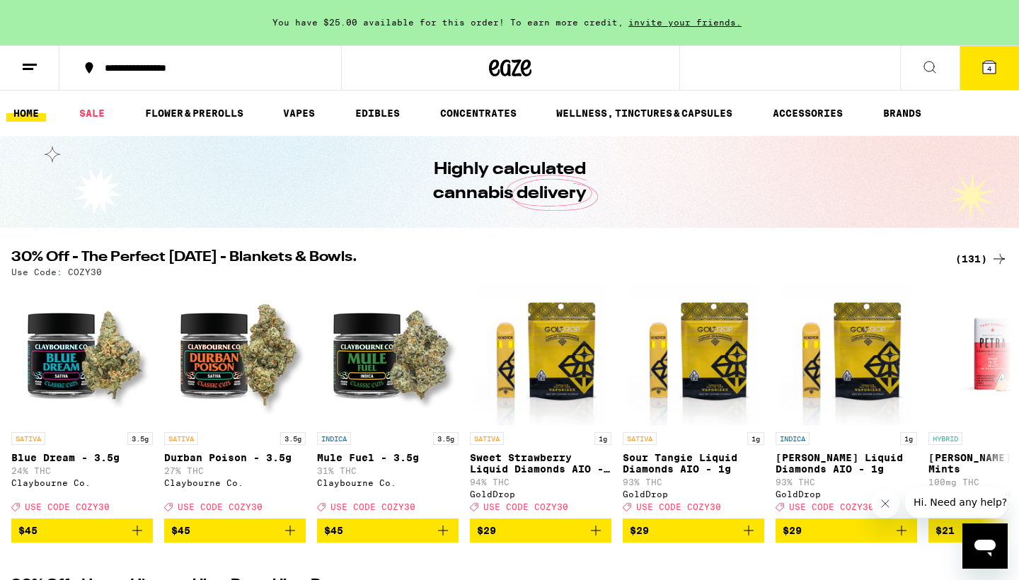
click at [759, 23] on div "Your Cart You have $25.00 available for this order! To earn more credit, invite…" at bounding box center [509, 290] width 1019 height 580
click at [30, 59] on icon at bounding box center [29, 67] width 17 height 17
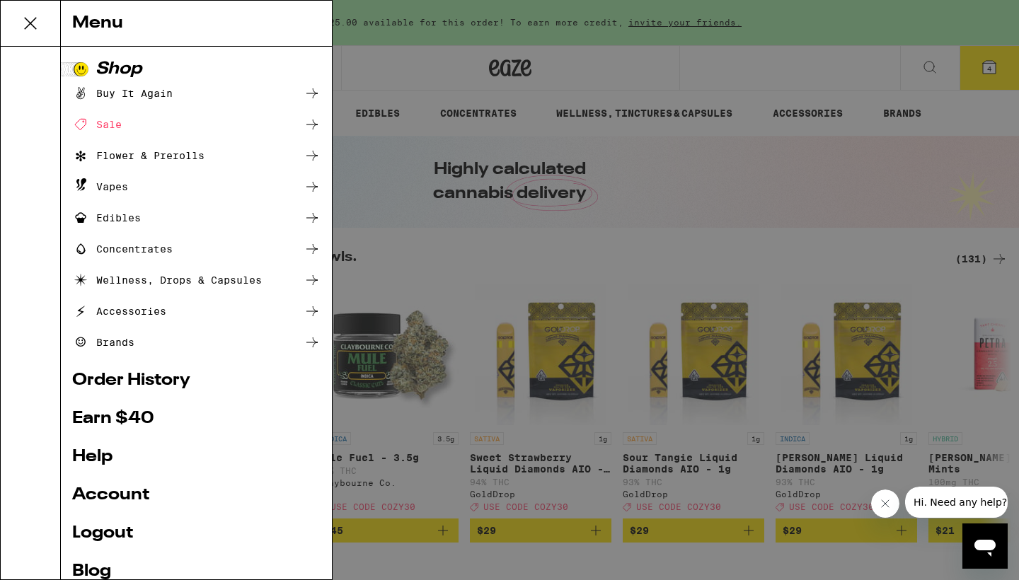
click at [118, 122] on div "Sale" at bounding box center [97, 124] width 50 height 17
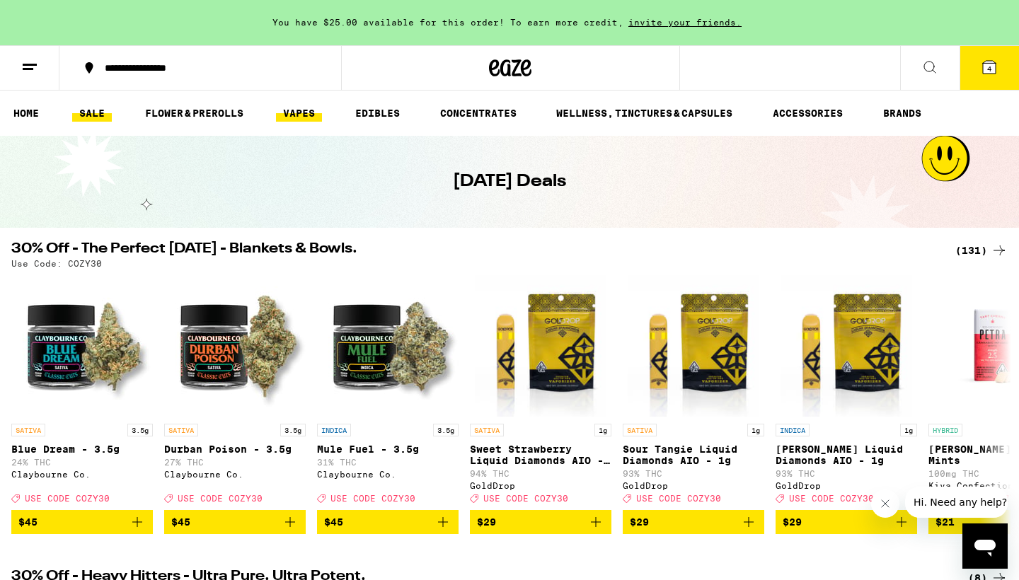
click at [306, 111] on link "VAPES" at bounding box center [299, 113] width 46 height 17
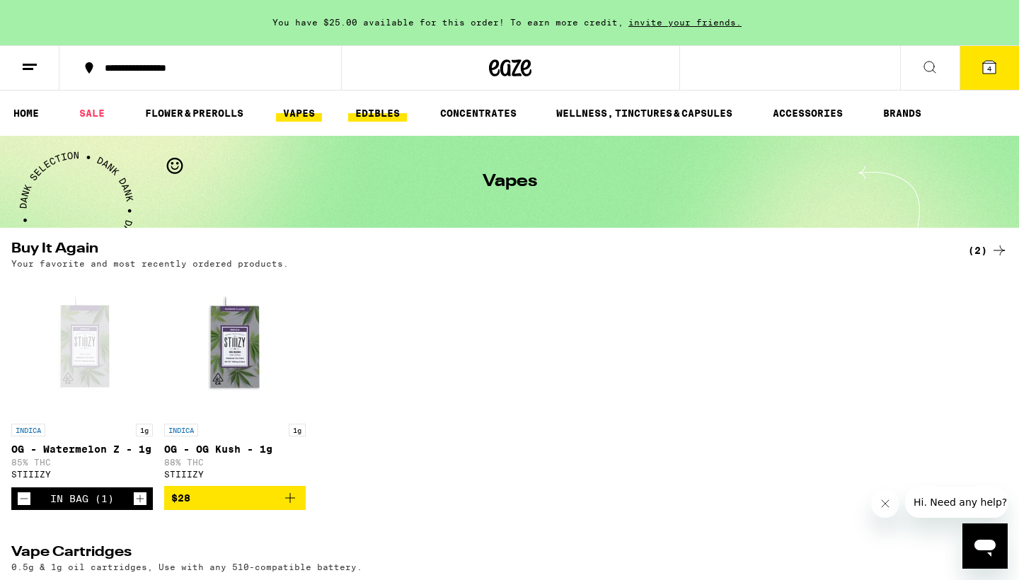
click at [373, 108] on link "EDIBLES" at bounding box center [377, 113] width 59 height 17
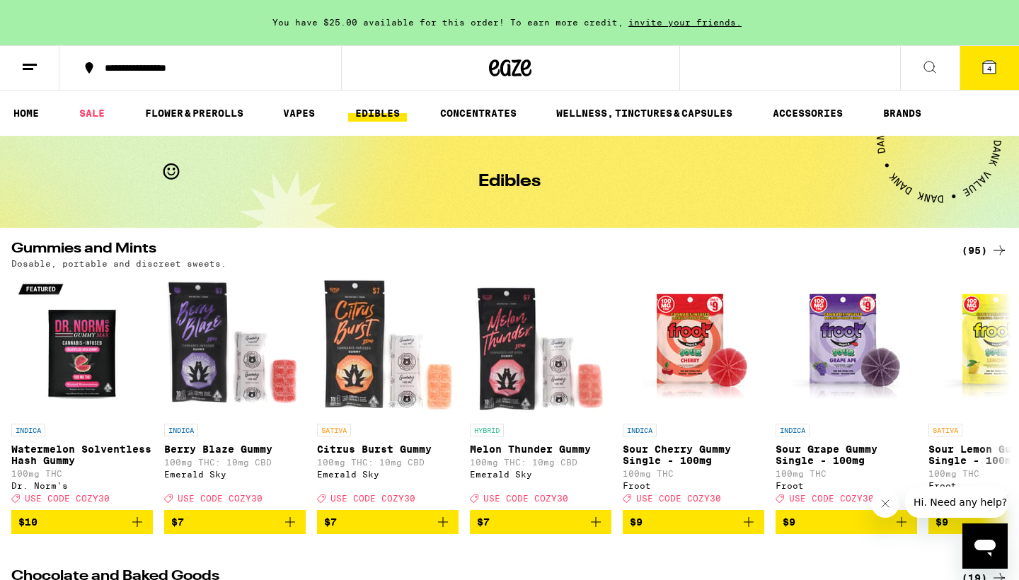
click at [28, 61] on icon at bounding box center [29, 67] width 17 height 17
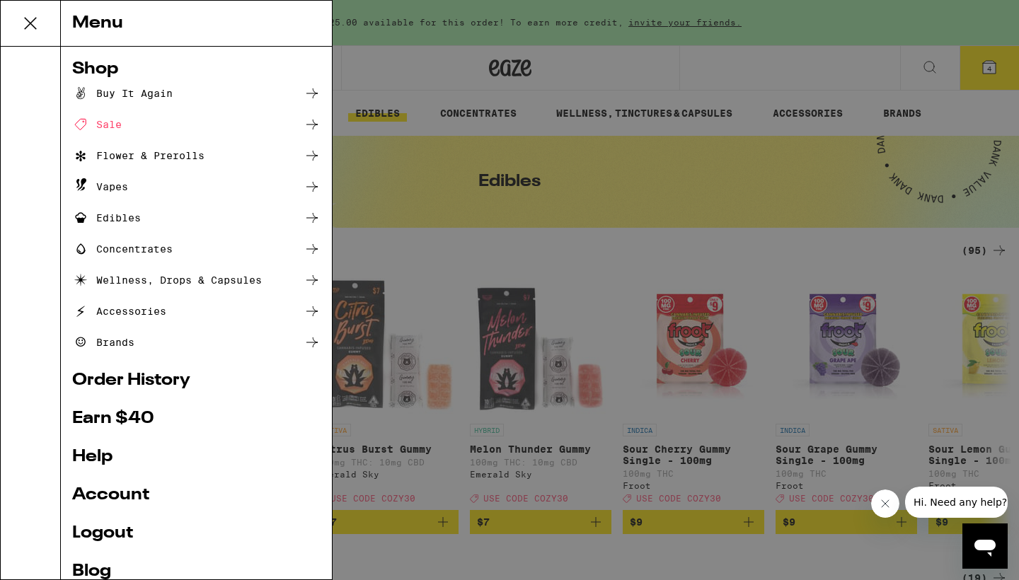
click at [96, 129] on div "Sale" at bounding box center [97, 124] width 50 height 17
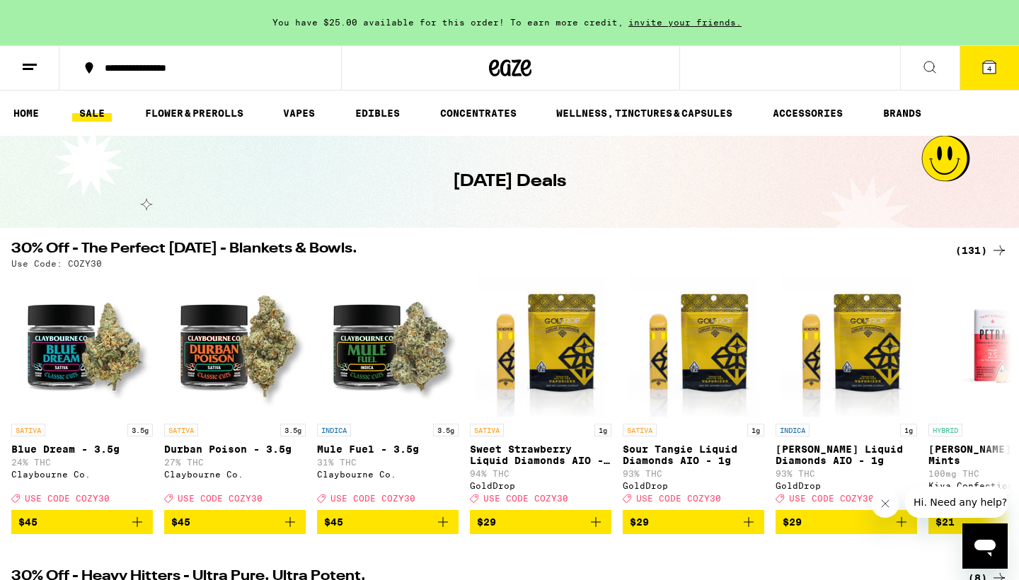
click at [969, 251] on div "(131)" at bounding box center [981, 250] width 52 height 17
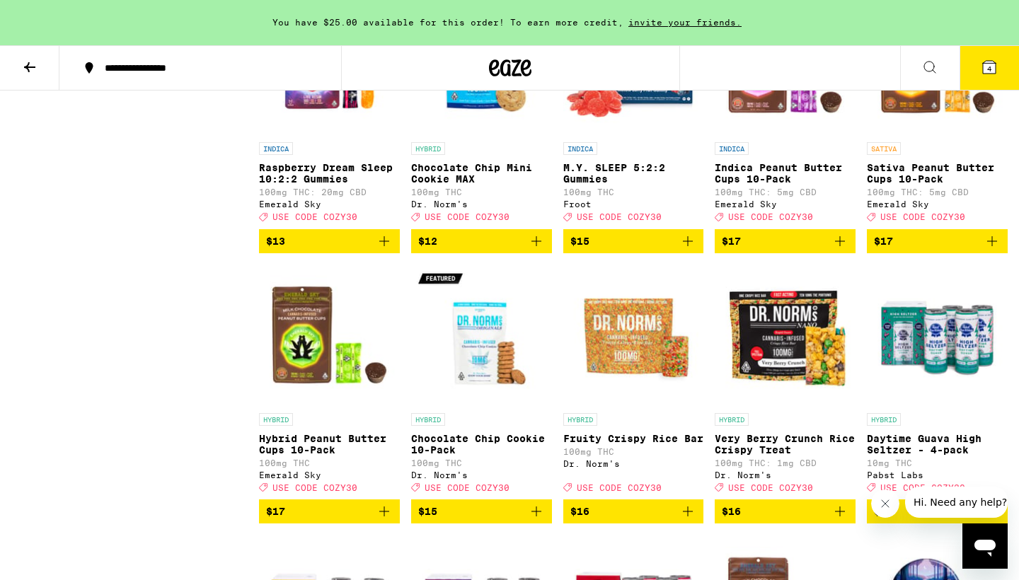
scroll to position [2745, 0]
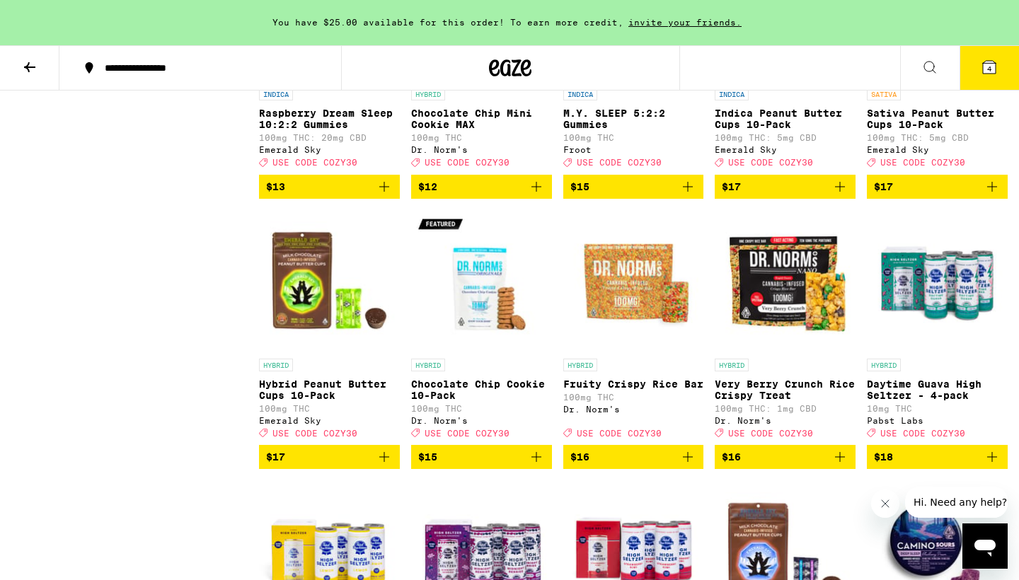
click at [684, 195] on icon "Add to bag" at bounding box center [687, 186] width 17 height 17
click at [573, 196] on icon "Decrement" at bounding box center [576, 187] width 13 height 17
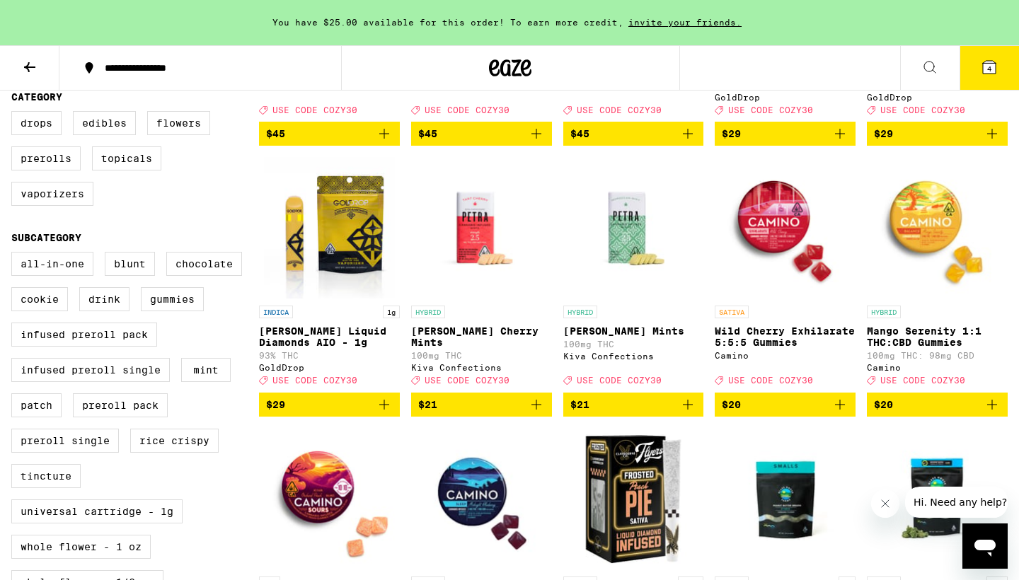
scroll to position [362, 0]
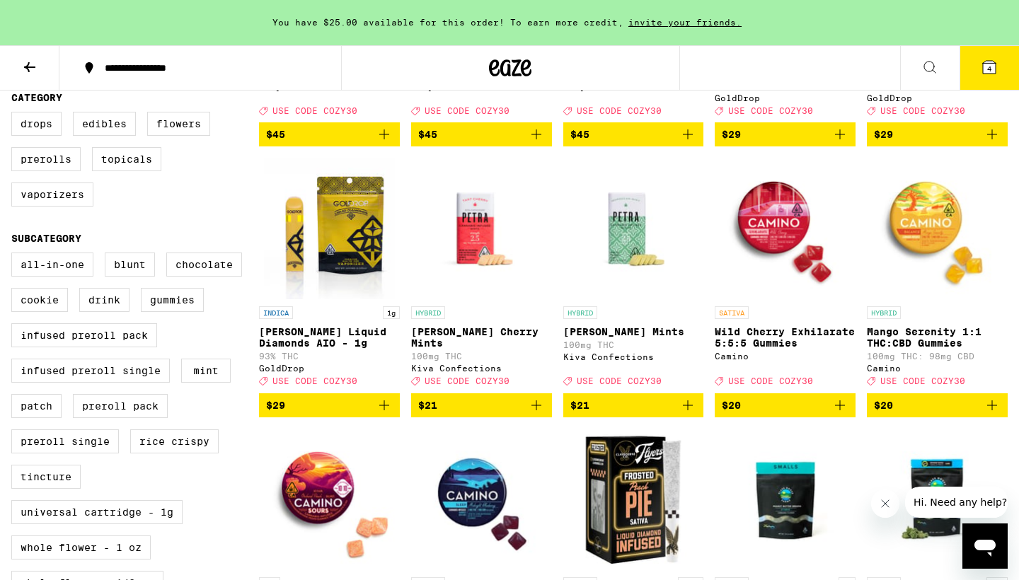
click at [730, 349] on p "Wild Cherry Exhilarate 5:5:5 Gummies" at bounding box center [785, 337] width 141 height 23
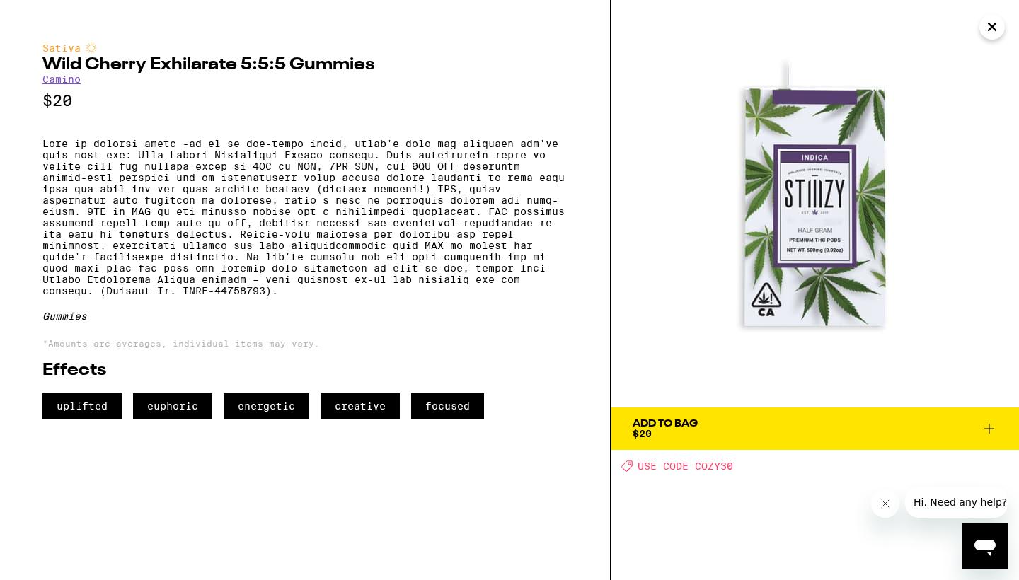
click at [992, 26] on icon "Close" at bounding box center [991, 26] width 7 height 7
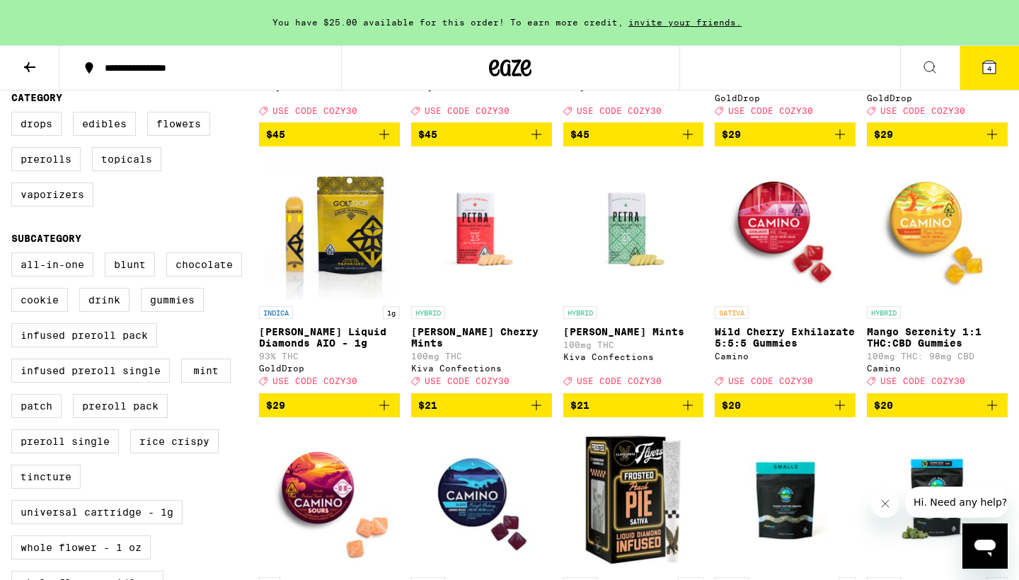
click at [836, 414] on icon "Add to bag" at bounding box center [839, 405] width 17 height 17
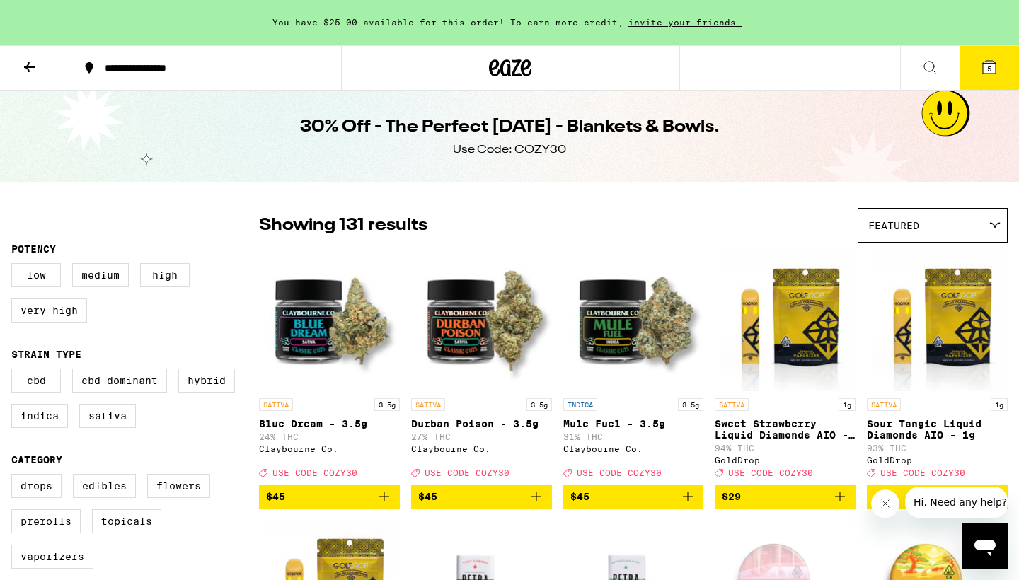
click at [983, 68] on icon at bounding box center [989, 67] width 13 height 13
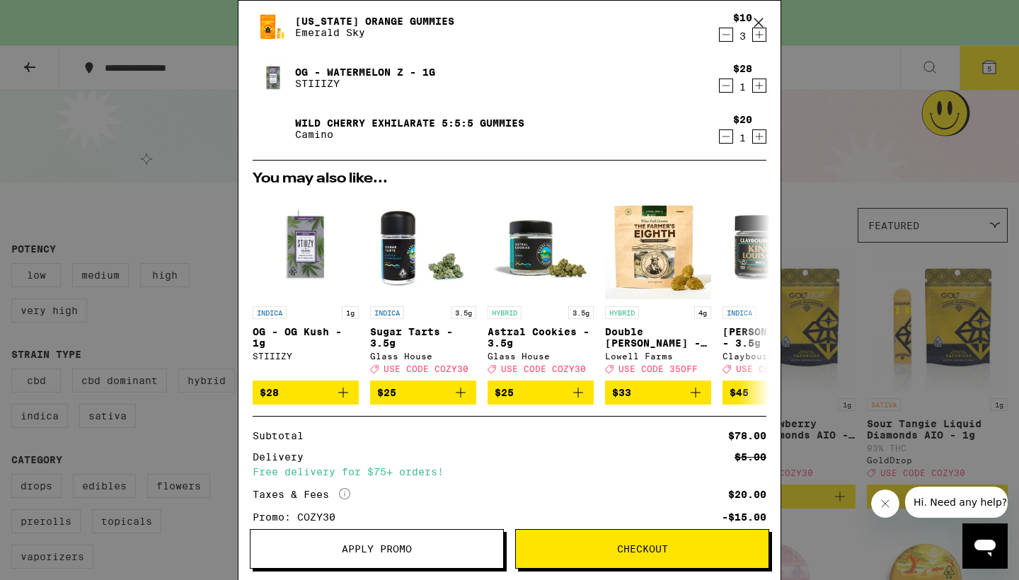
scroll to position [90, 0]
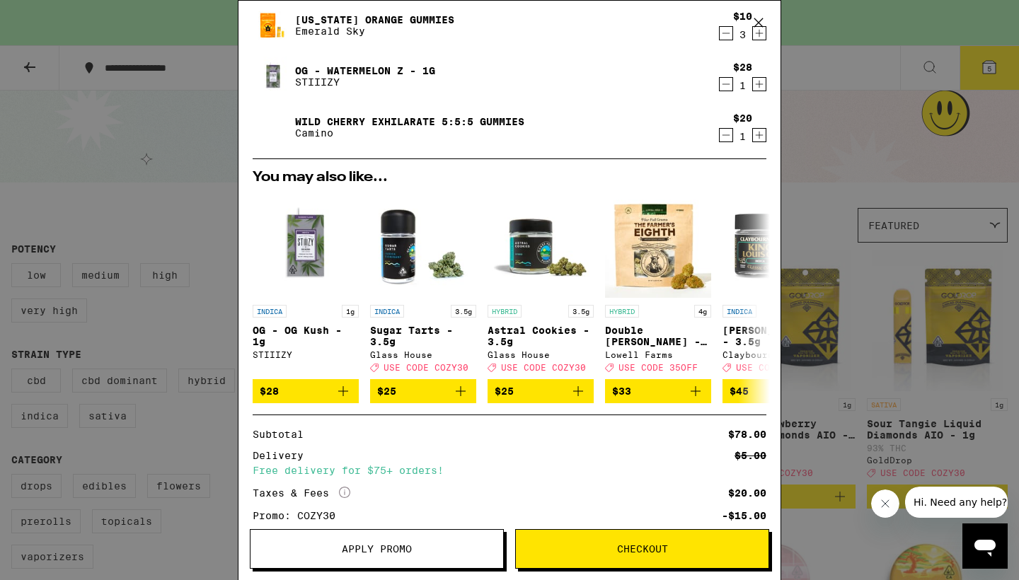
click at [369, 553] on span "Apply Promo" at bounding box center [377, 549] width 70 height 10
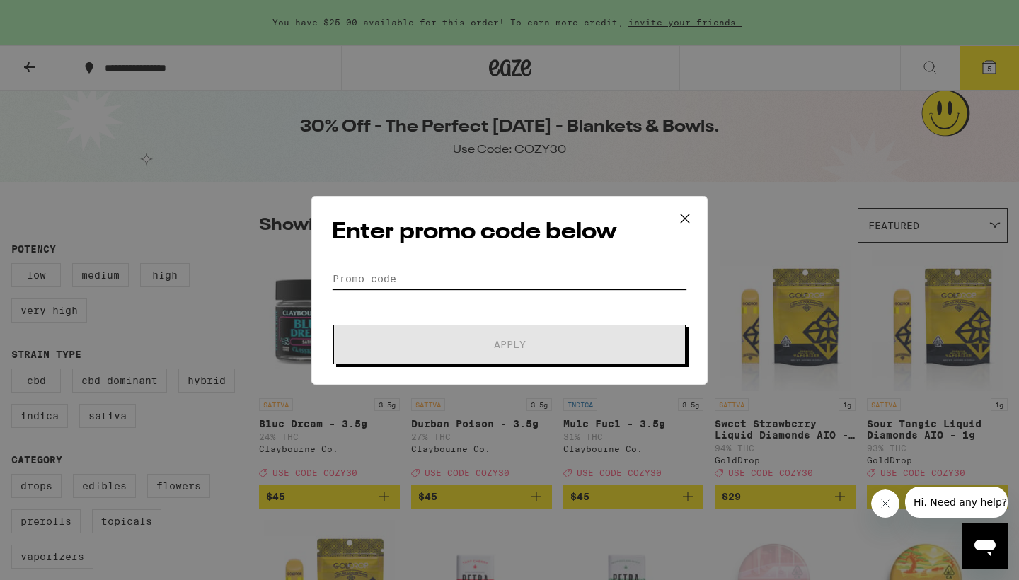
click at [487, 282] on input "Promo Code" at bounding box center [509, 278] width 355 height 21
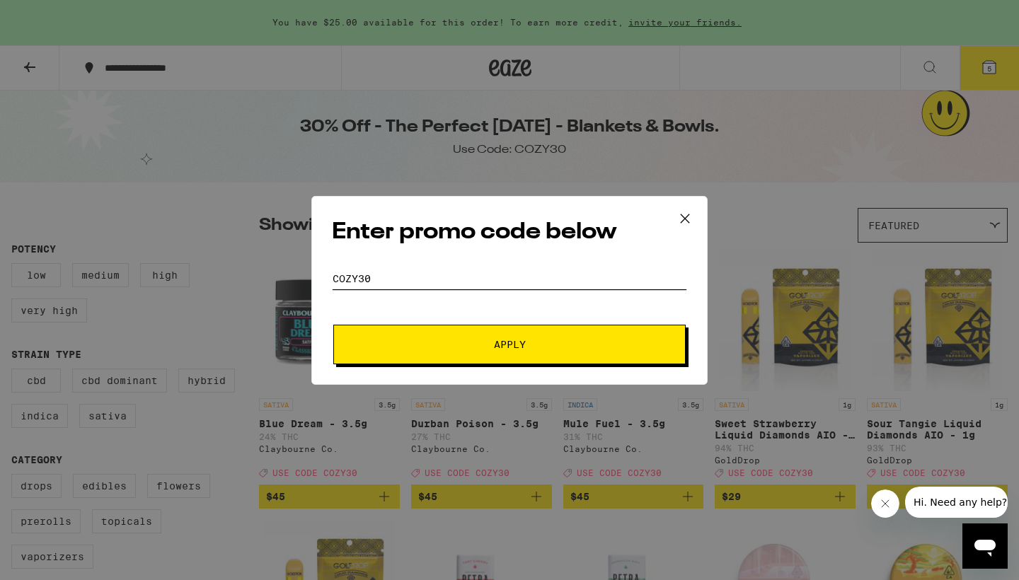
type input "cozy30"
click at [531, 345] on span "Apply" at bounding box center [509, 345] width 255 height 10
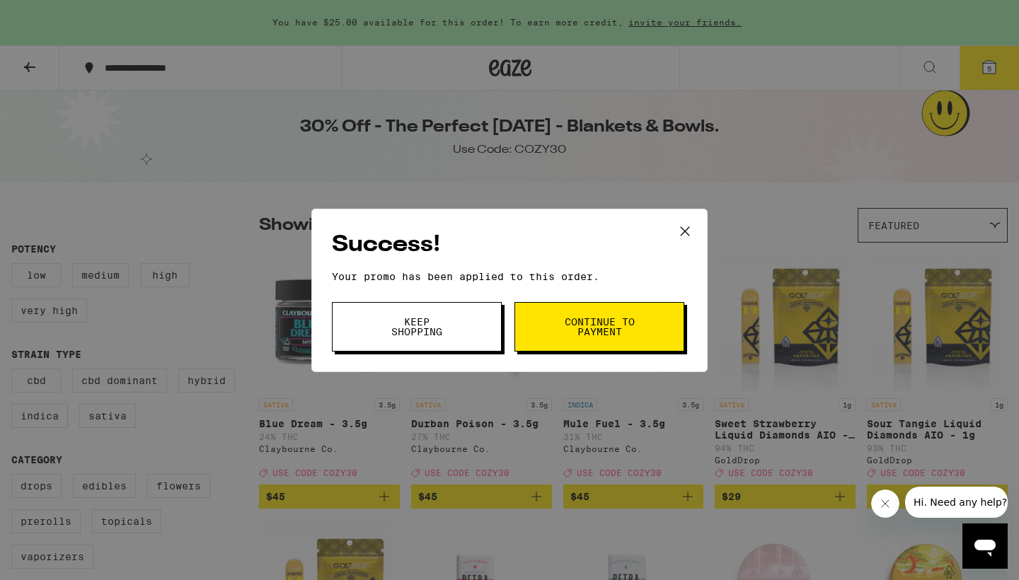
click at [607, 319] on span "Continue to payment" at bounding box center [599, 327] width 72 height 20
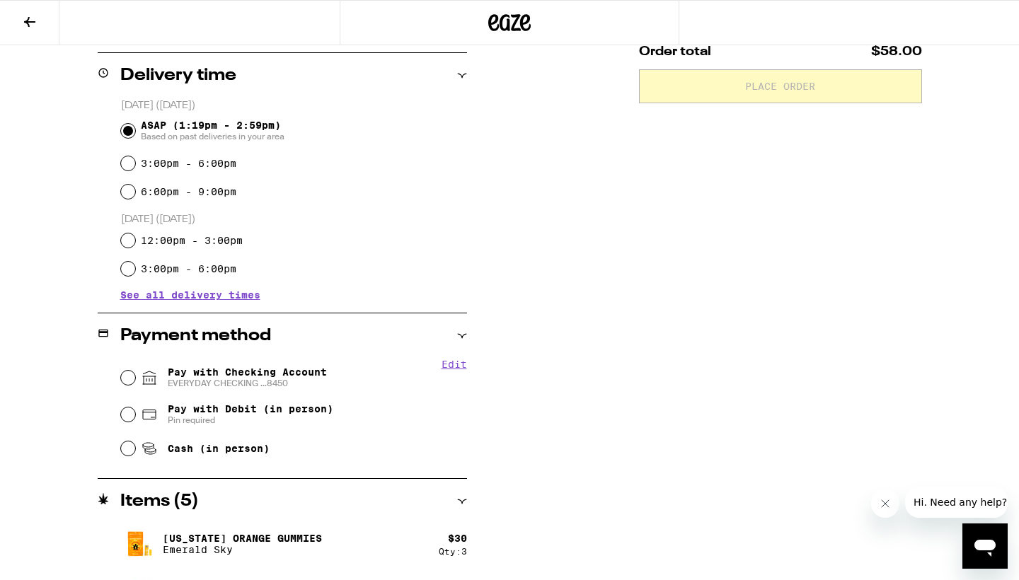
scroll to position [359, 0]
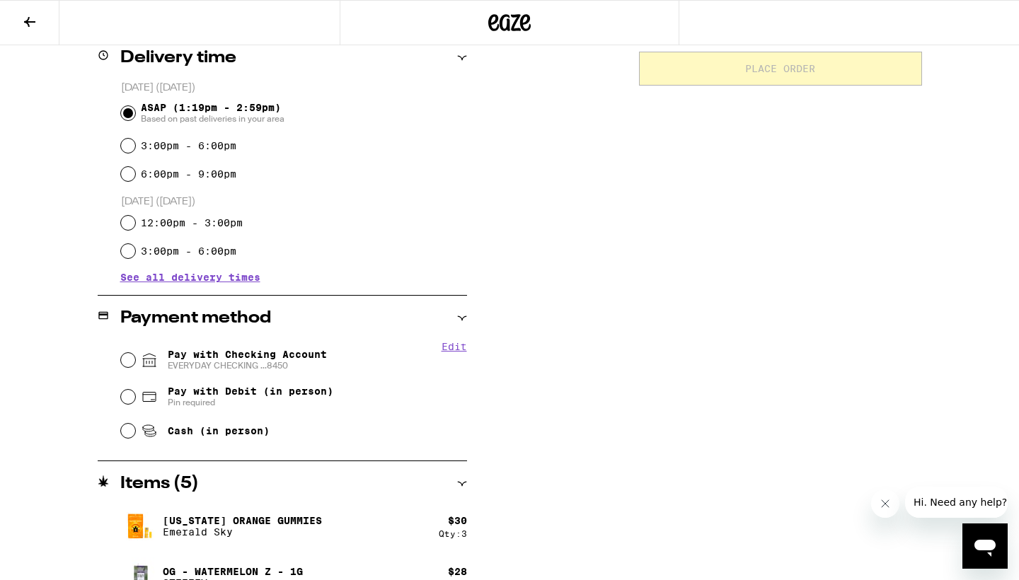
click at [127, 364] on input "Pay with Checking Account EVERYDAY CHECKING ...8450" at bounding box center [128, 360] width 14 height 14
radio input "true"
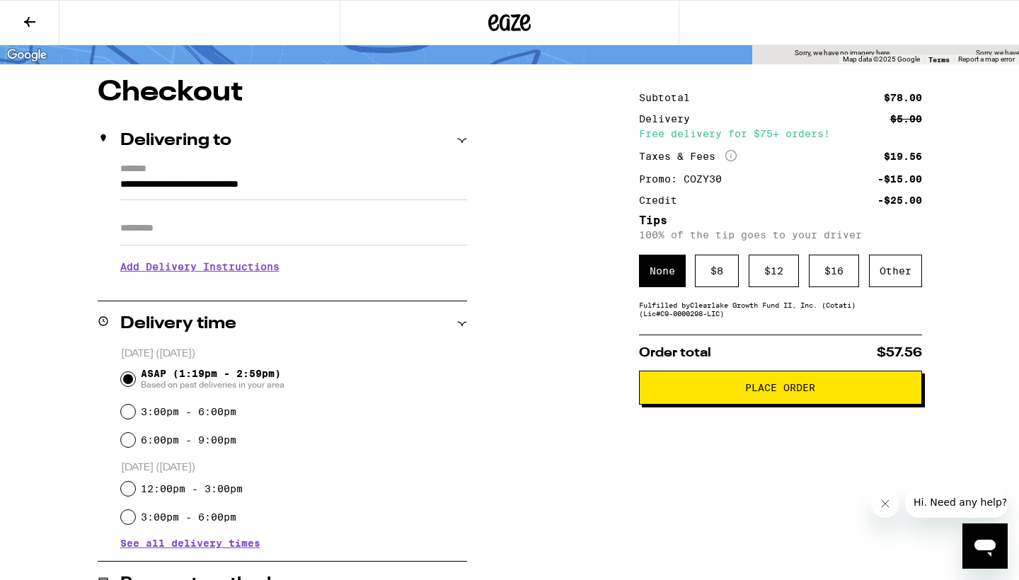
scroll to position [91, 0]
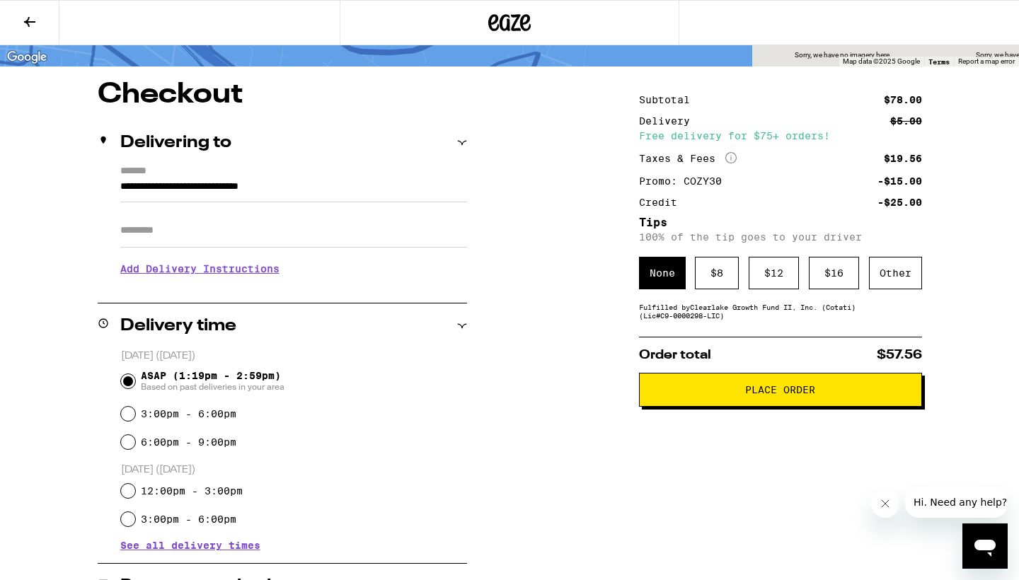
click at [778, 395] on span "Place Order" at bounding box center [780, 390] width 70 height 10
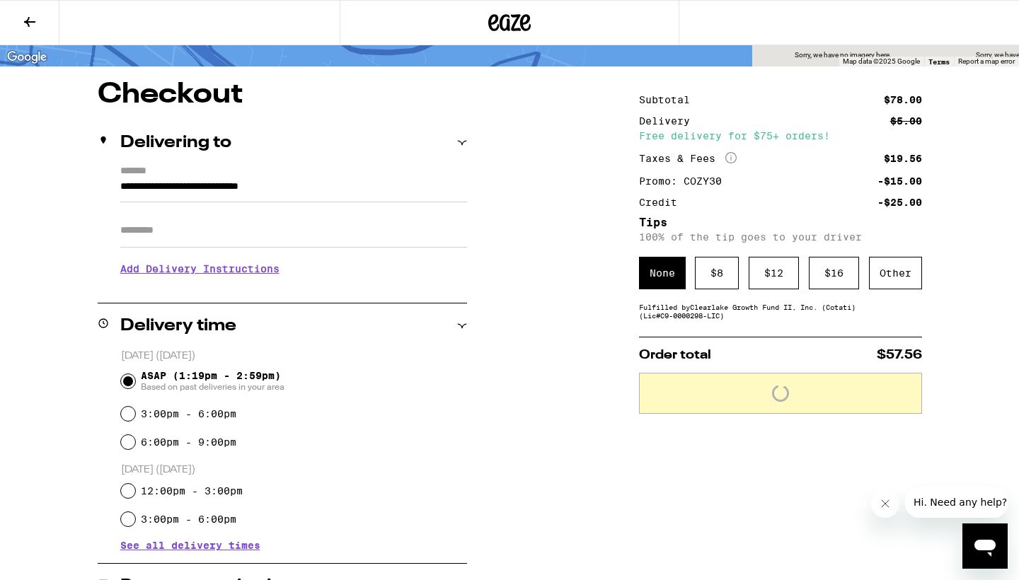
click at [30, 24] on icon at bounding box center [29, 21] width 17 height 17
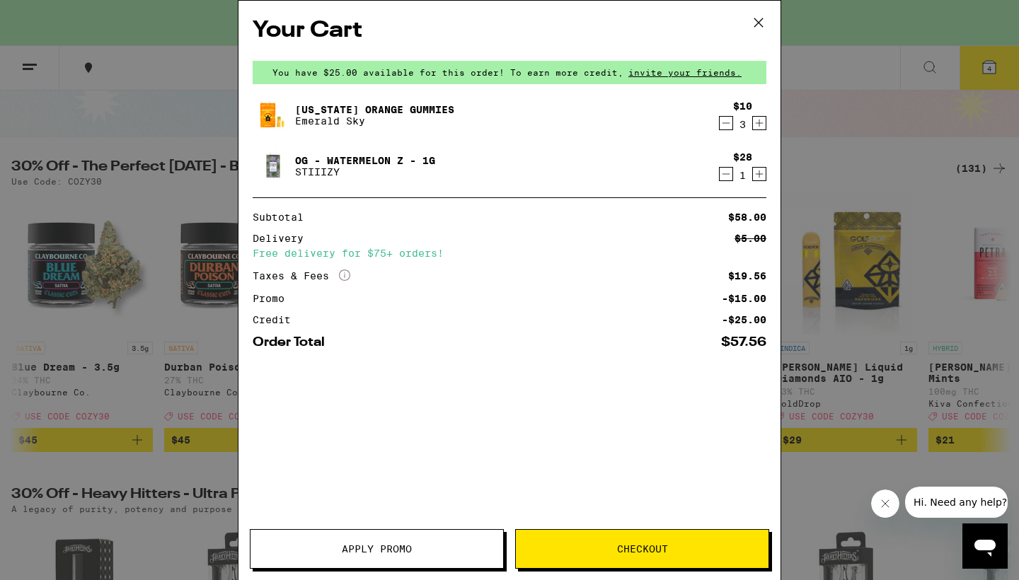
click at [30, 24] on div "Your Cart You have $25.00 available for this order! To earn more credit, invite…" at bounding box center [509, 290] width 1019 height 580
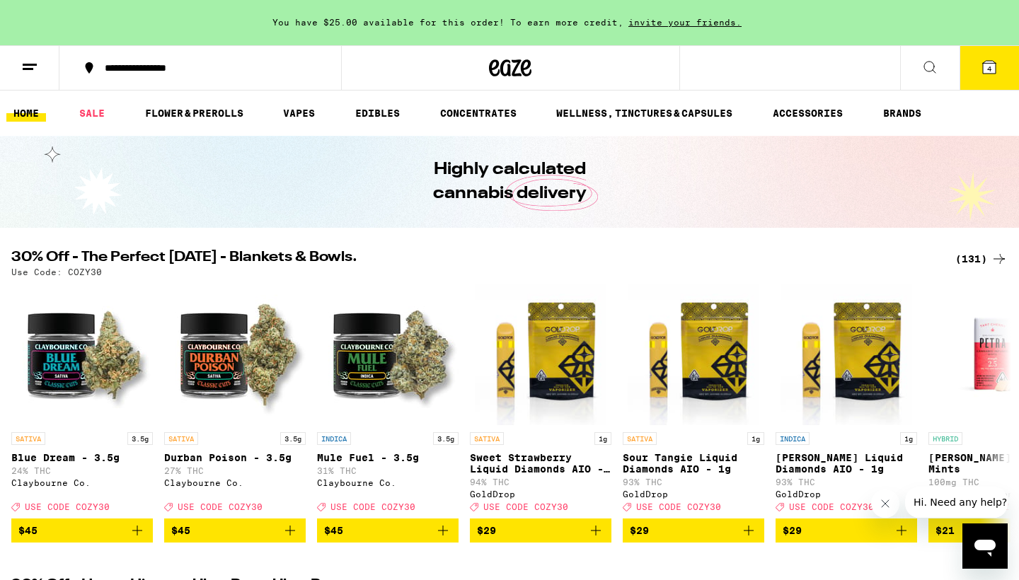
click at [988, 68] on span "4" at bounding box center [989, 68] width 4 height 8
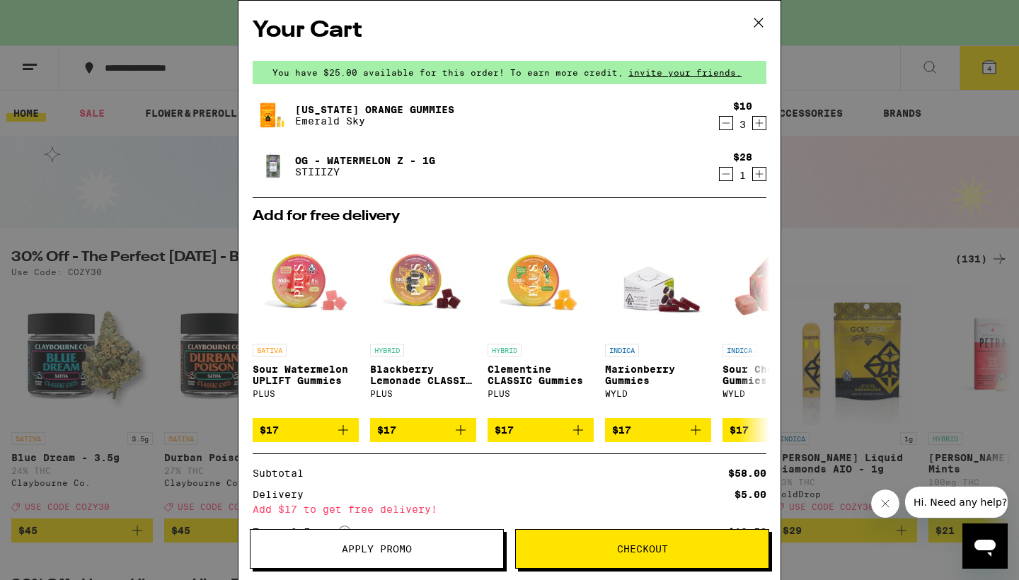
click at [759, 21] on icon at bounding box center [758, 22] width 21 height 21
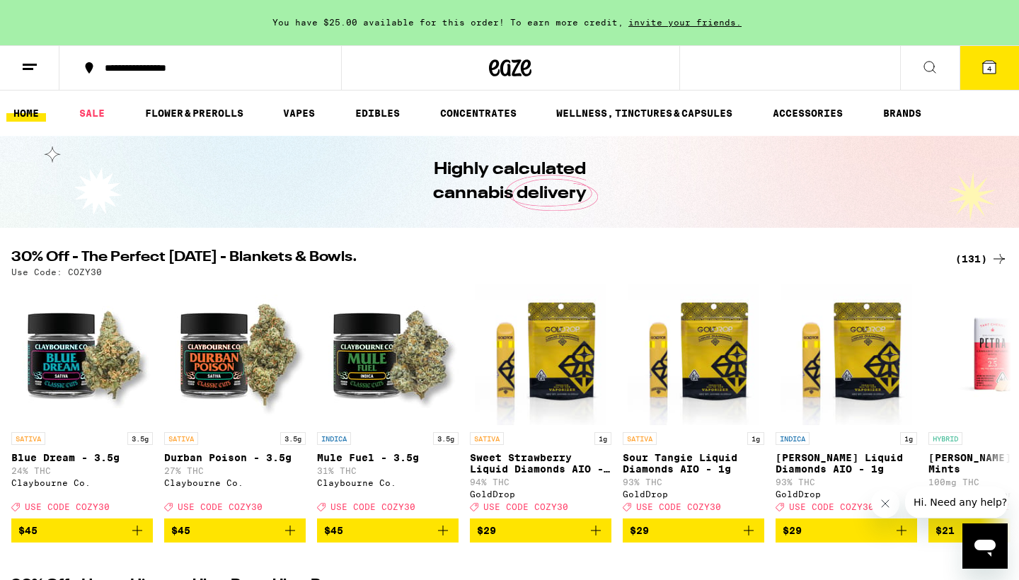
click at [986, 64] on icon at bounding box center [989, 67] width 13 height 13
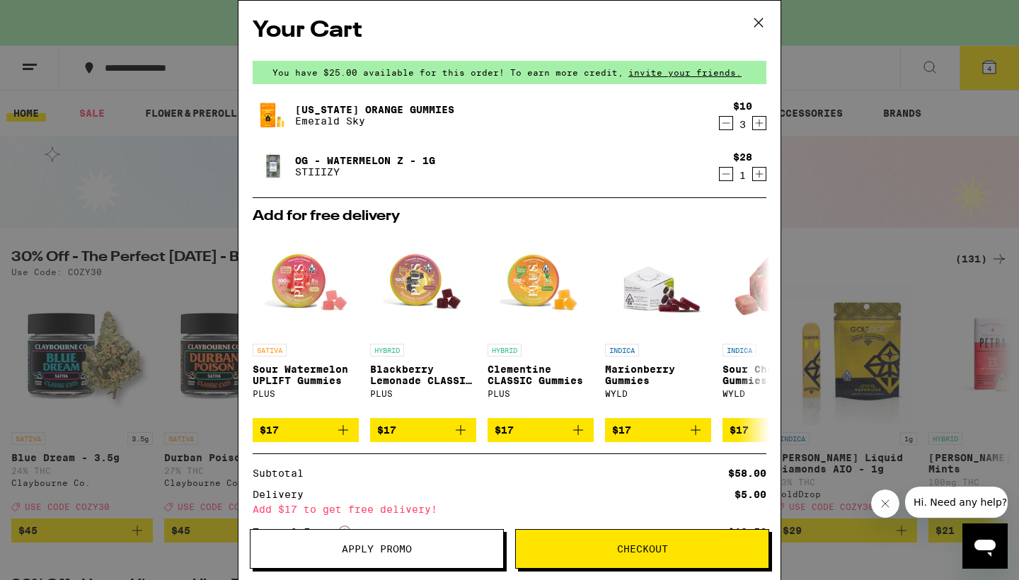
click at [755, 24] on icon at bounding box center [758, 22] width 21 height 21
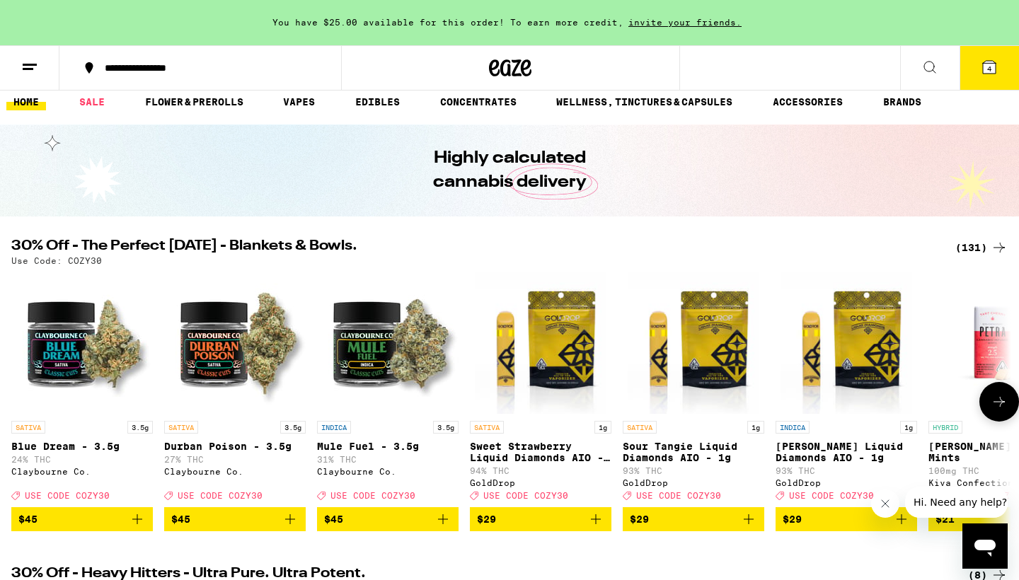
scroll to position [13, 0]
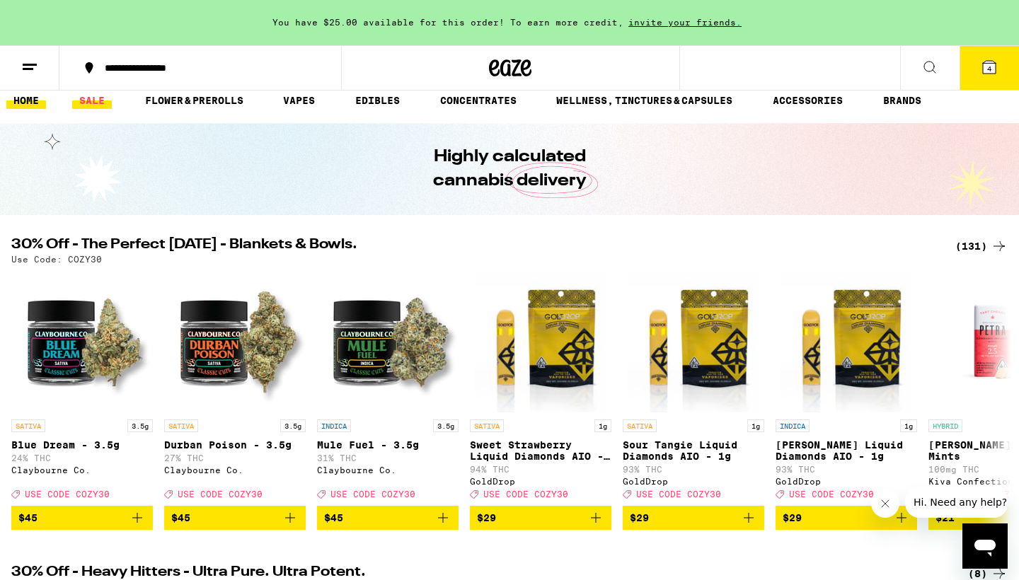
click at [90, 107] on link "SALE" at bounding box center [92, 100] width 40 height 17
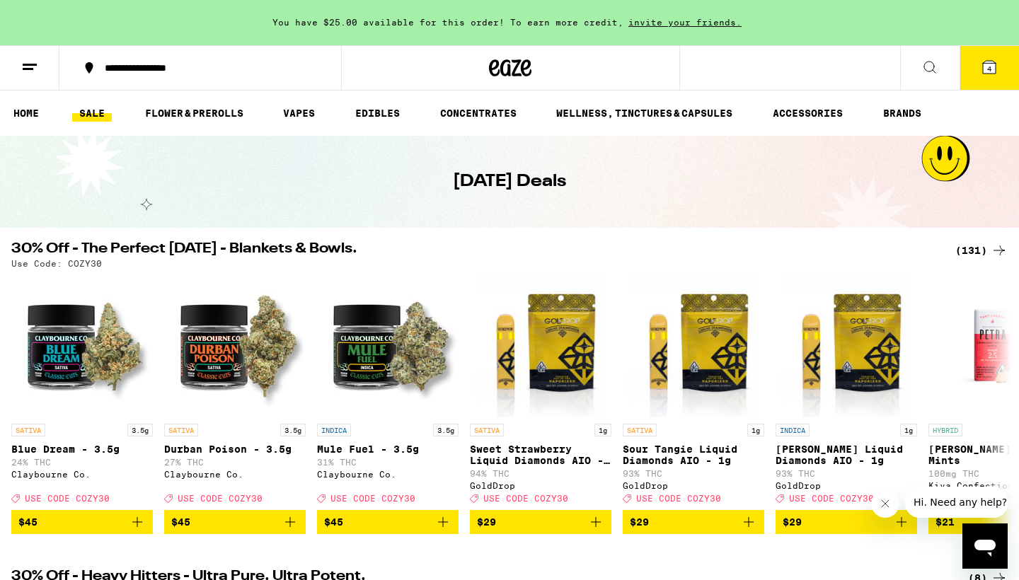
click at [966, 246] on div "(131)" at bounding box center [981, 250] width 52 height 17
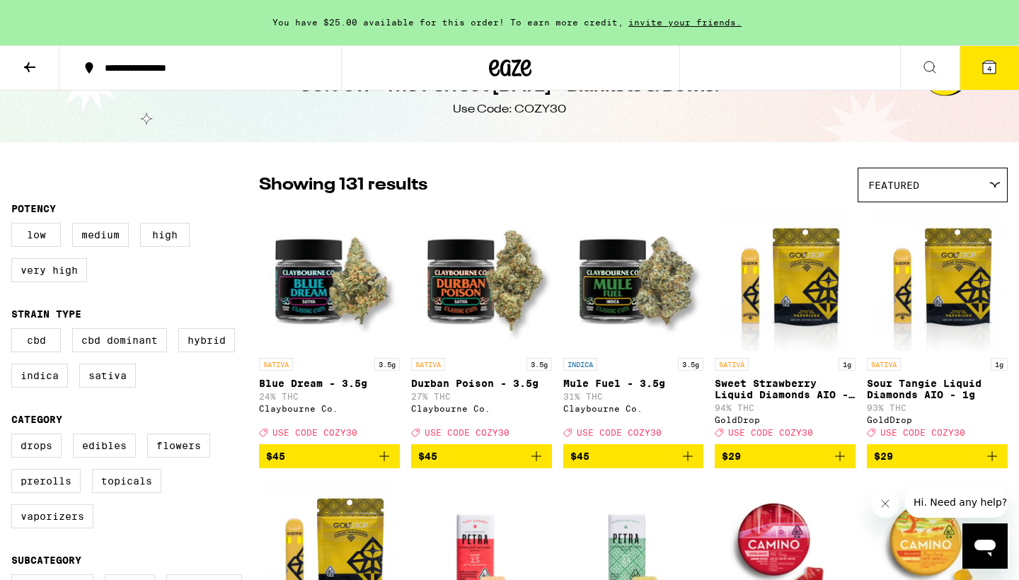
scroll to position [344, 0]
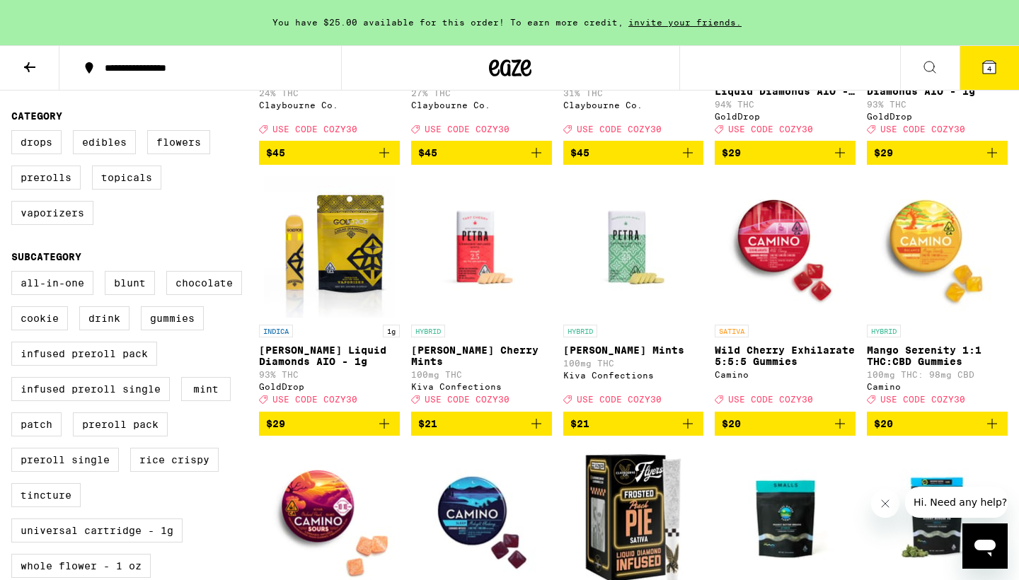
click at [782, 432] on span "$20" at bounding box center [785, 423] width 127 height 17
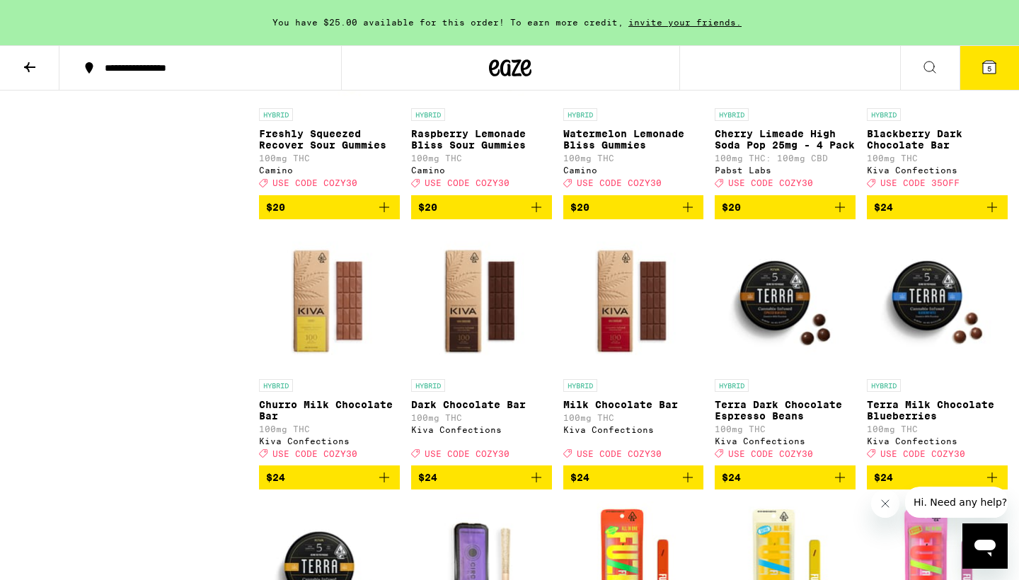
scroll to position [3890, 0]
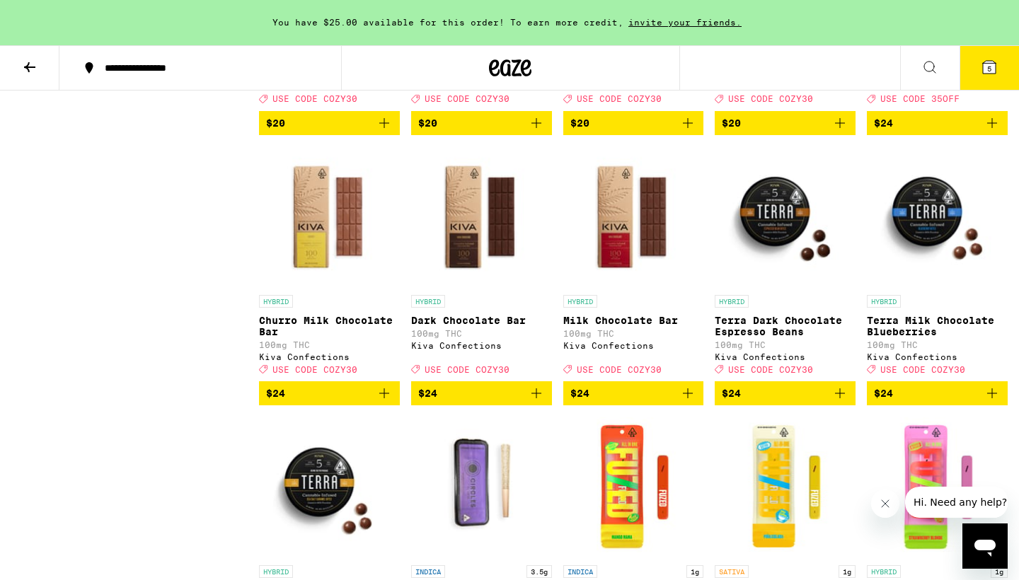
click at [990, 59] on icon at bounding box center [989, 67] width 17 height 17
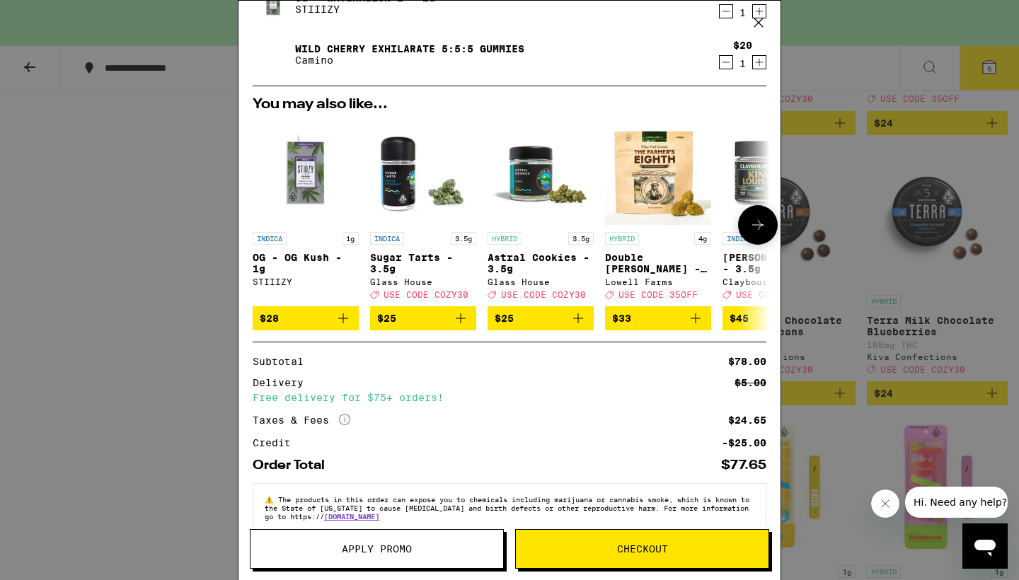
scroll to position [166, 0]
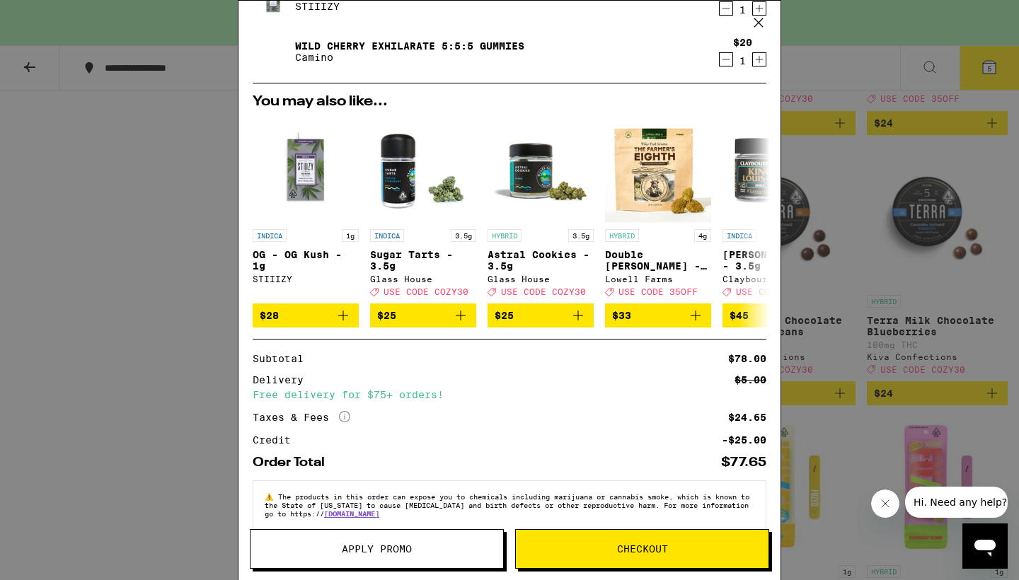
click at [403, 548] on span "Apply Promo" at bounding box center [377, 549] width 70 height 10
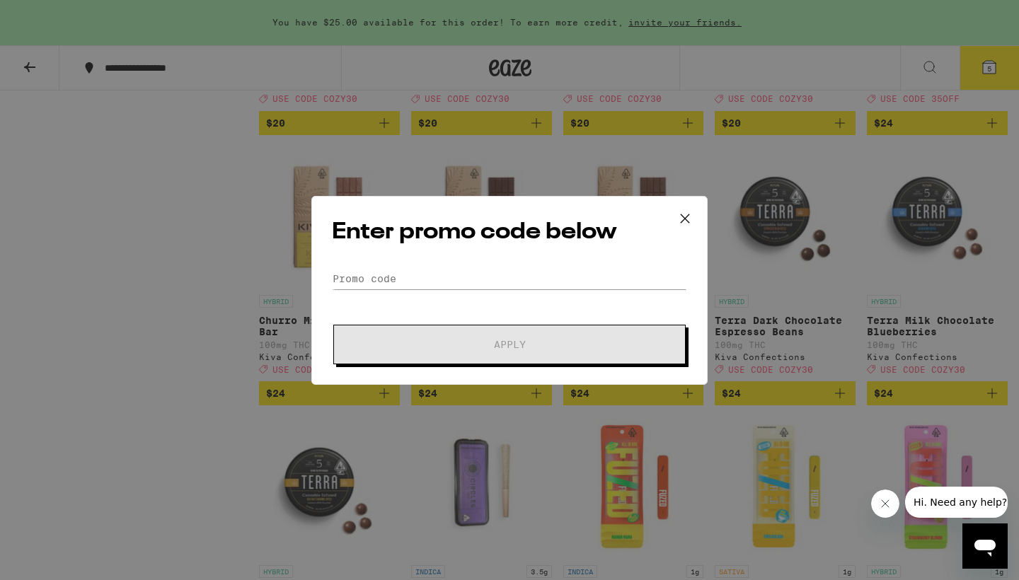
click at [452, 264] on div "Enter promo code below Promo Code Apply" at bounding box center [509, 290] width 396 height 189
click at [475, 277] on input "Promo Code" at bounding box center [509, 278] width 355 height 21
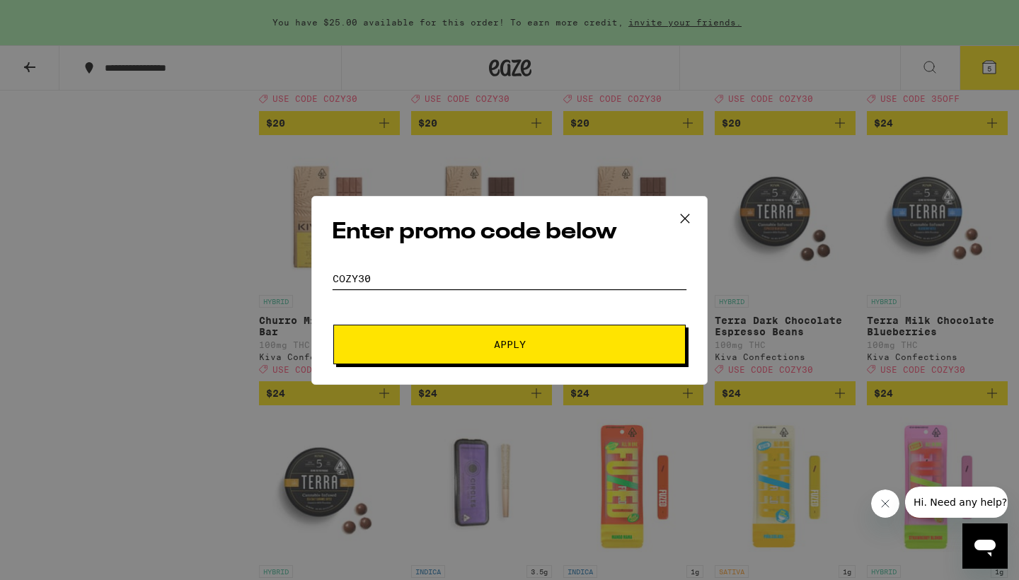
type input "cozy30"
click at [530, 339] on button "Apply" at bounding box center [509, 345] width 352 height 40
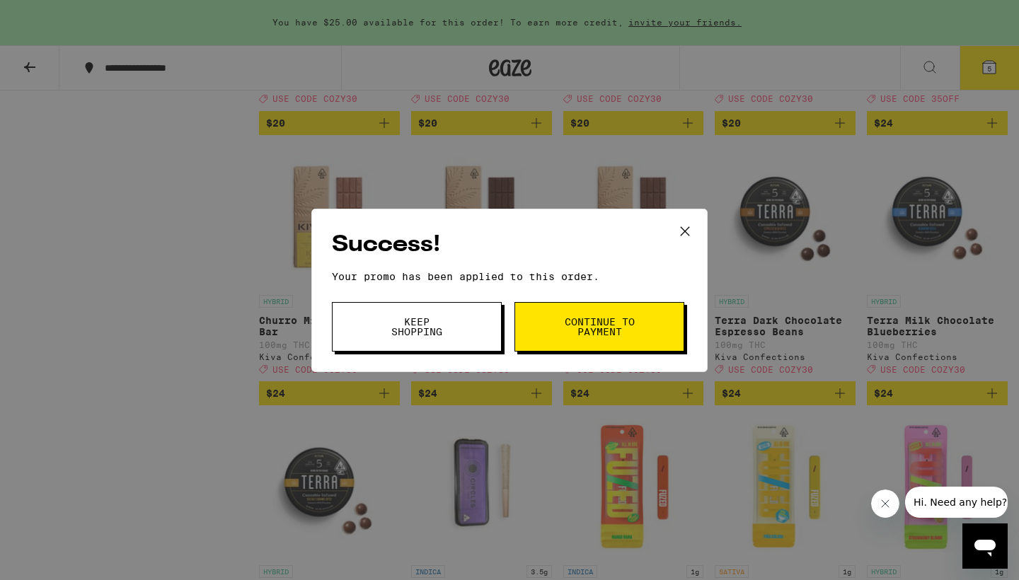
click at [593, 327] on span "Continue to payment" at bounding box center [599, 327] width 72 height 20
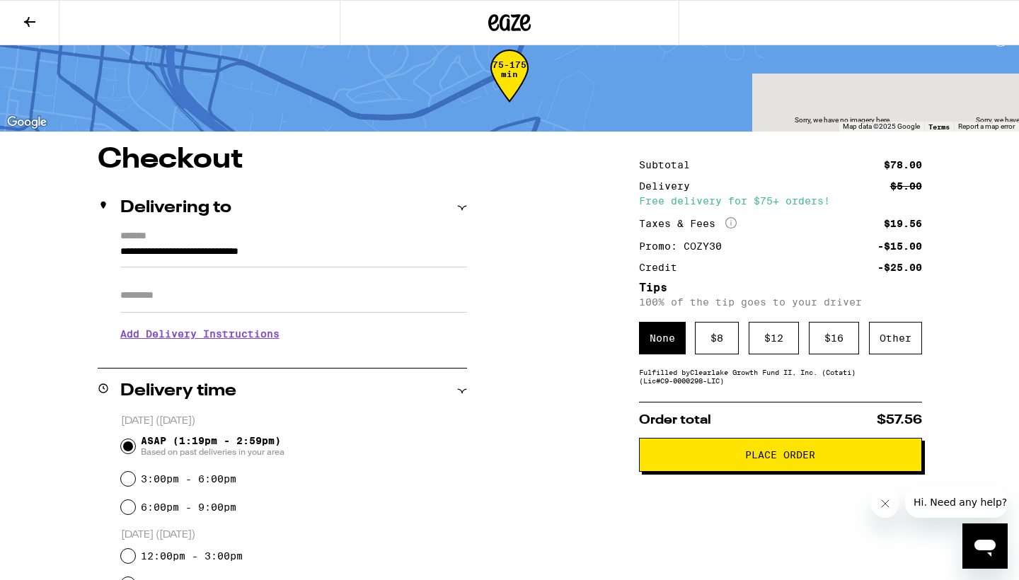
scroll to position [20, 0]
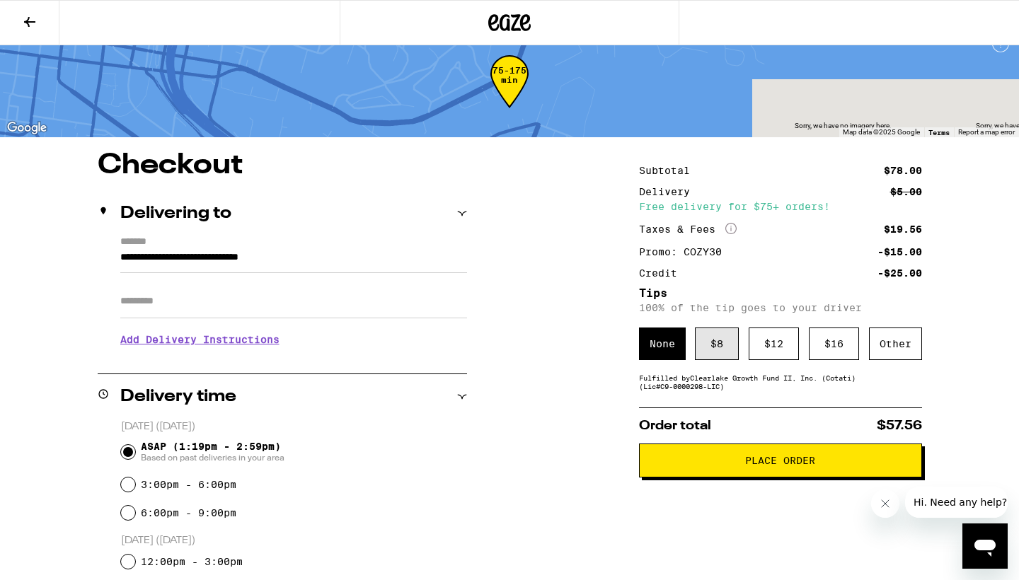
click at [715, 344] on div "$ 8" at bounding box center [717, 344] width 44 height 33
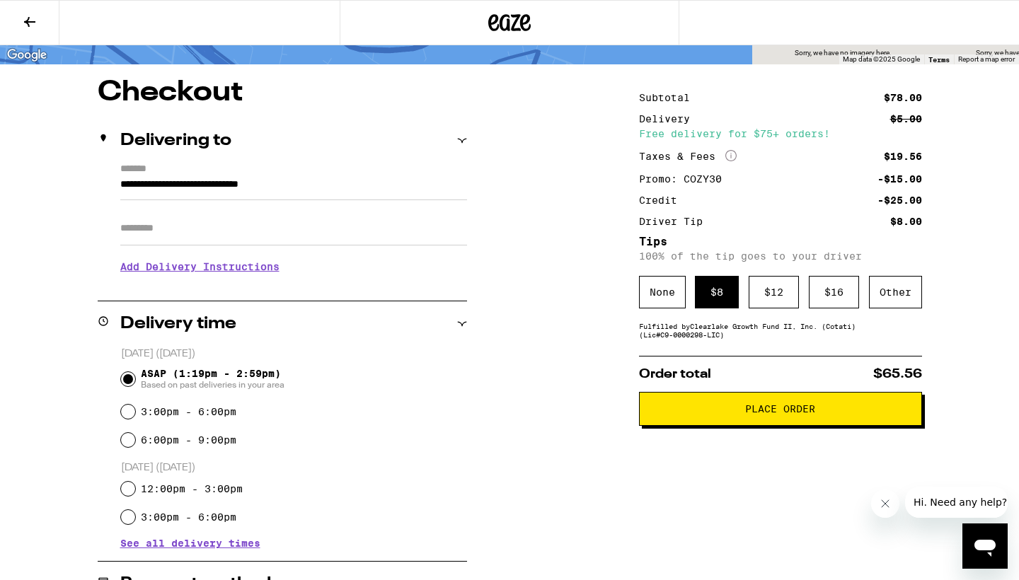
scroll to position [91, 0]
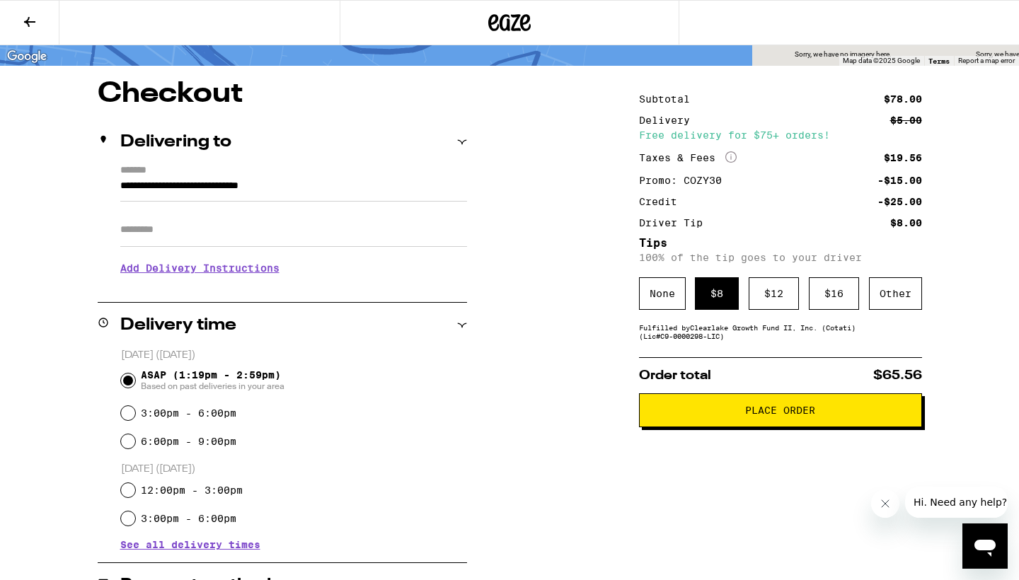
click at [812, 415] on span "Place Order" at bounding box center [780, 410] width 70 height 10
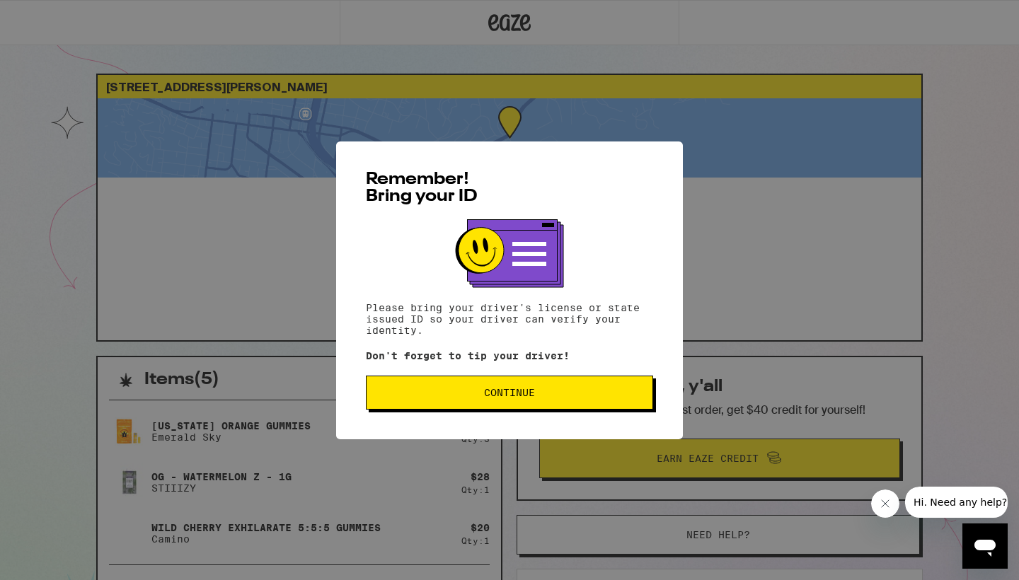
click at [502, 387] on button "Continue" at bounding box center [509, 393] width 287 height 34
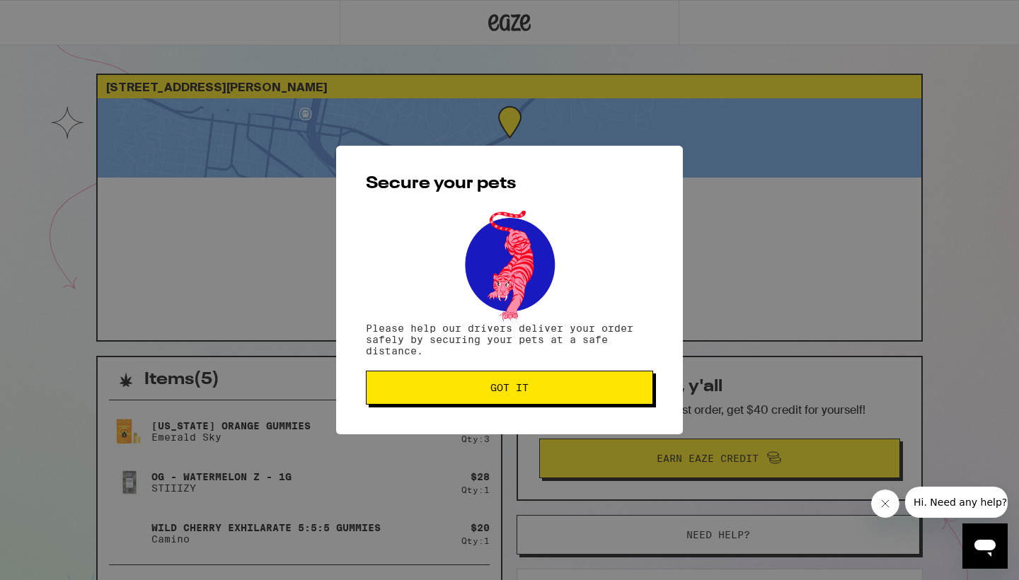
click at [502, 387] on span "Got it" at bounding box center [509, 388] width 38 height 10
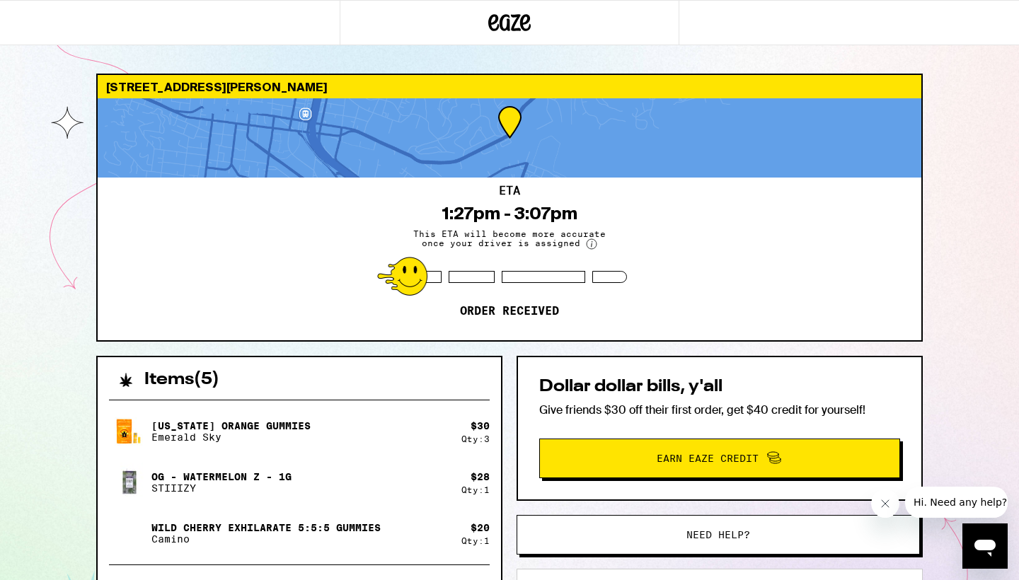
click at [502, 387] on div "Items ( 5 ) [US_STATE] Orange Gummies Emerald Sky $ 30 Qty: 3 OG - Watermelon Z…" at bounding box center [509, 580] width 826 height 448
